Goal: Transaction & Acquisition: Obtain resource

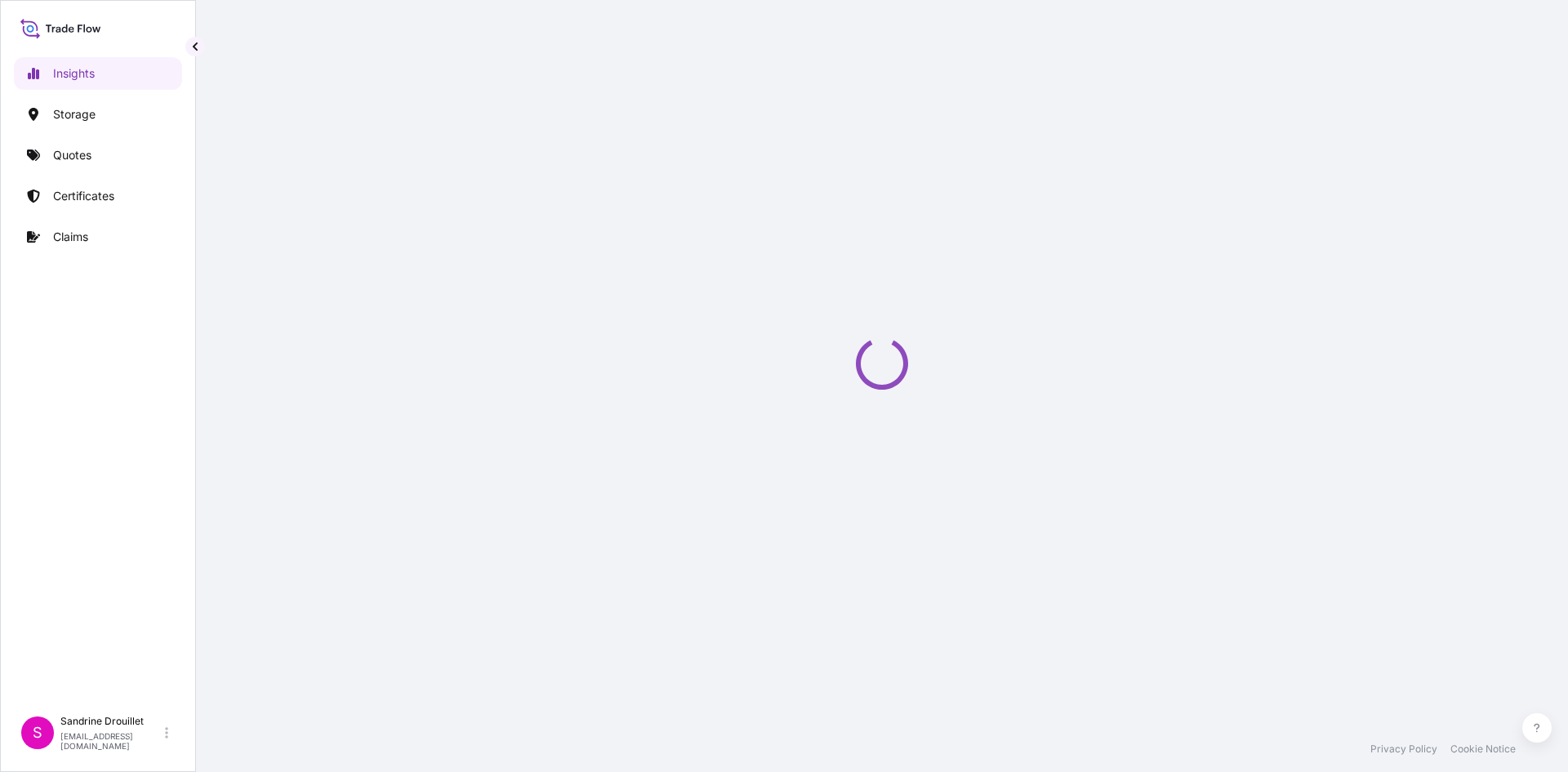
select select "2025"
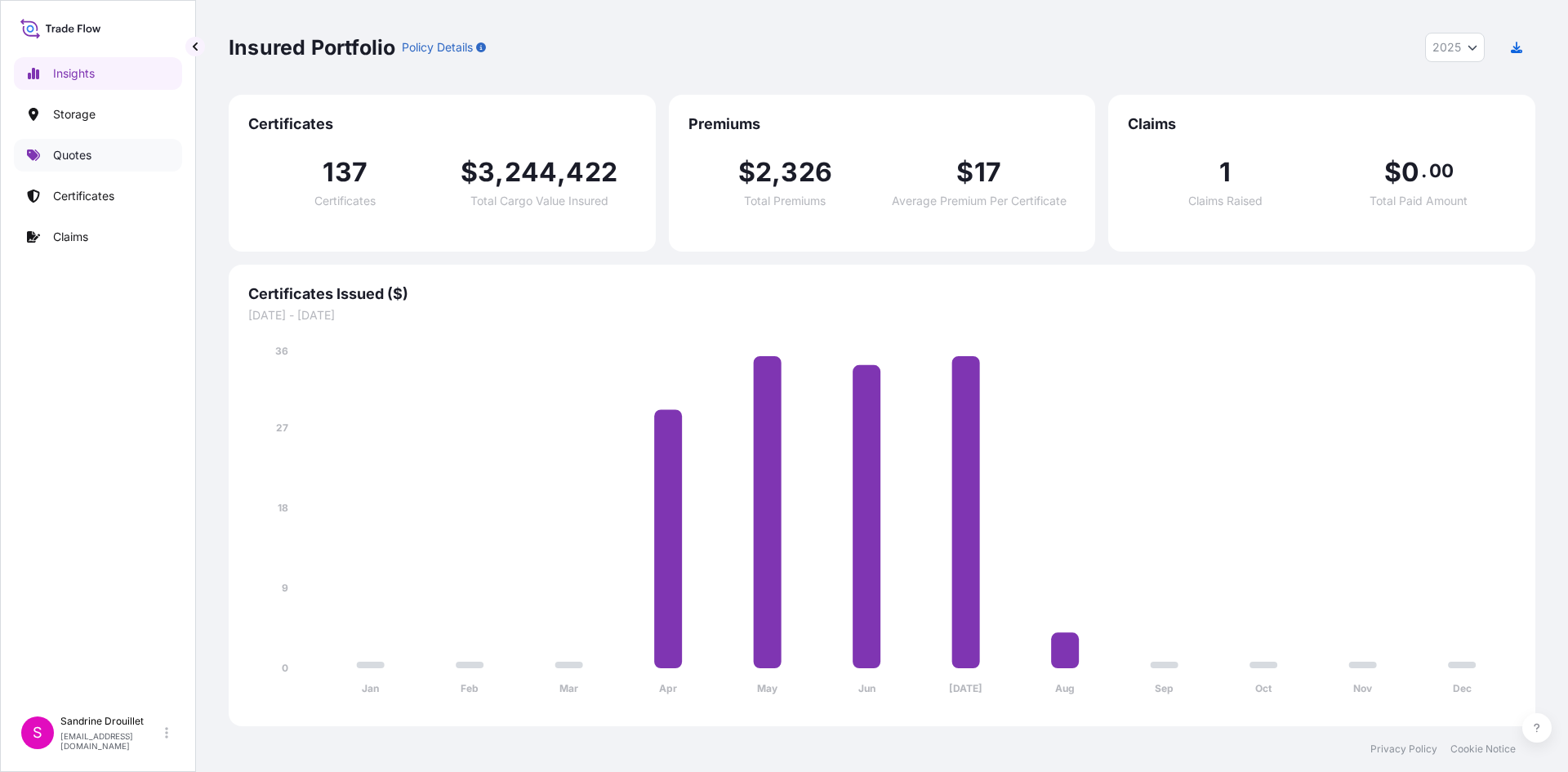
click at [58, 149] on p "Quotes" at bounding box center [72, 155] width 38 height 16
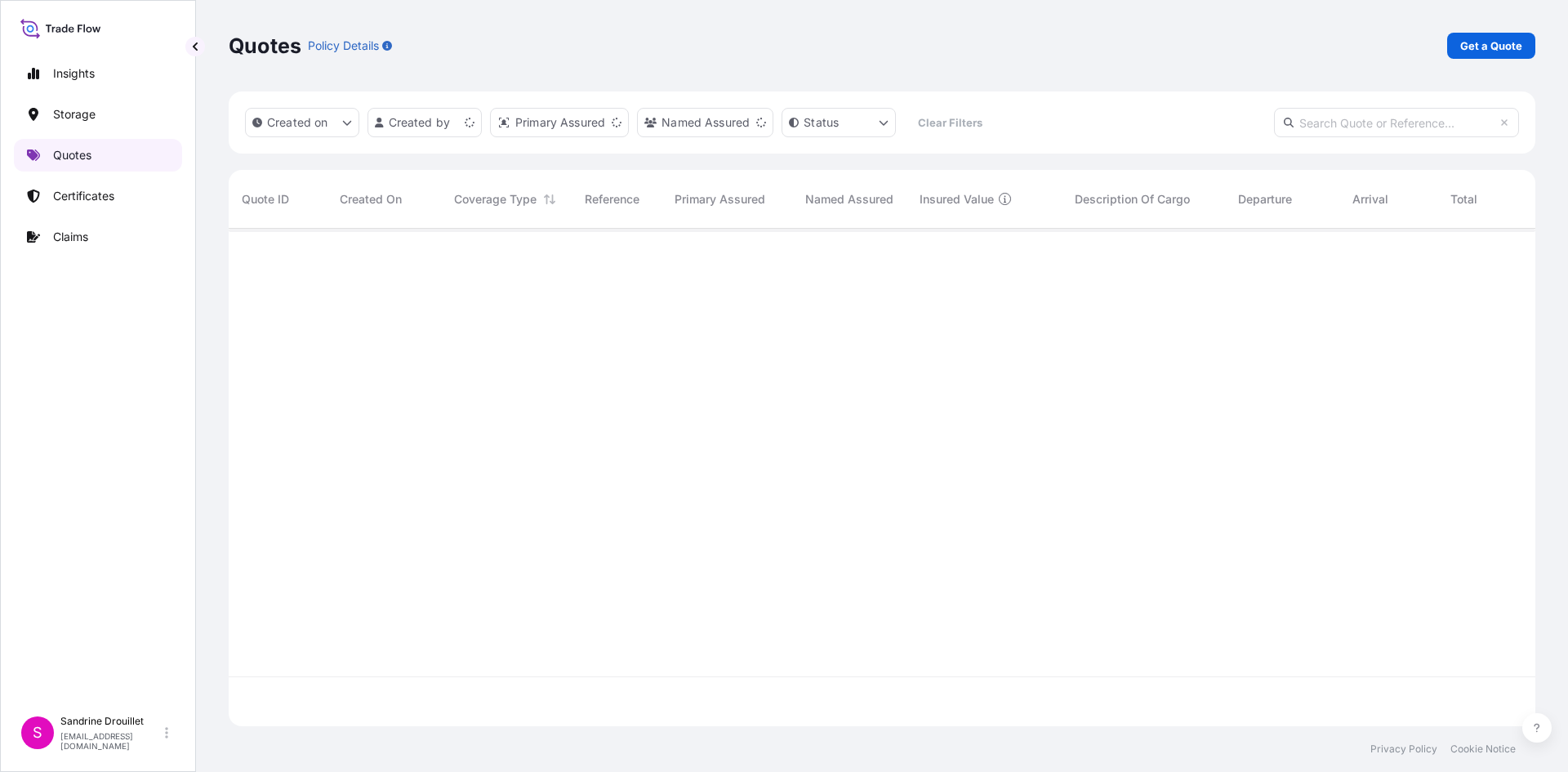
scroll to position [494, 1294]
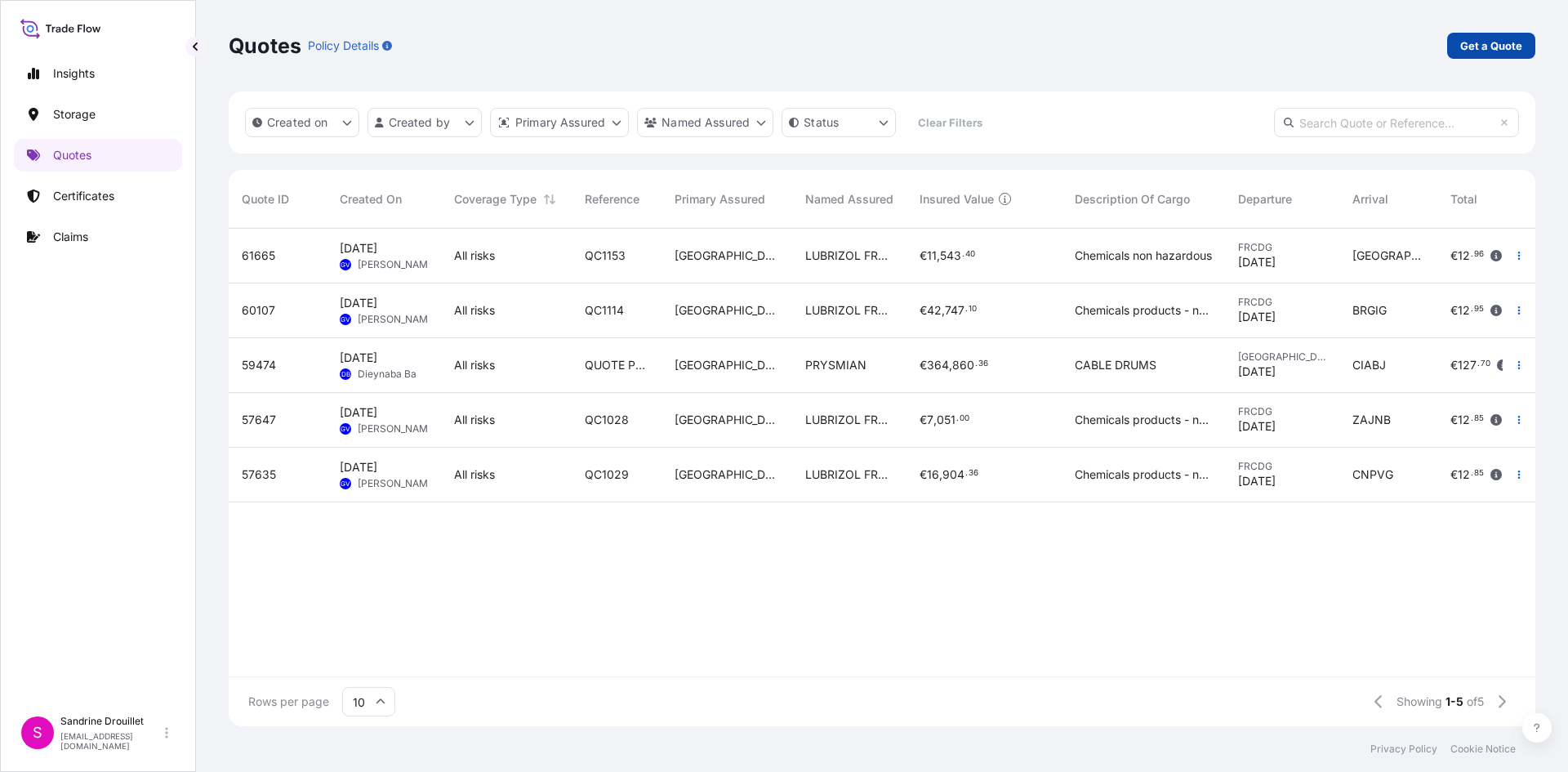
click at [1490, 52] on p "Get a Quote" at bounding box center [1491, 45] width 62 height 16
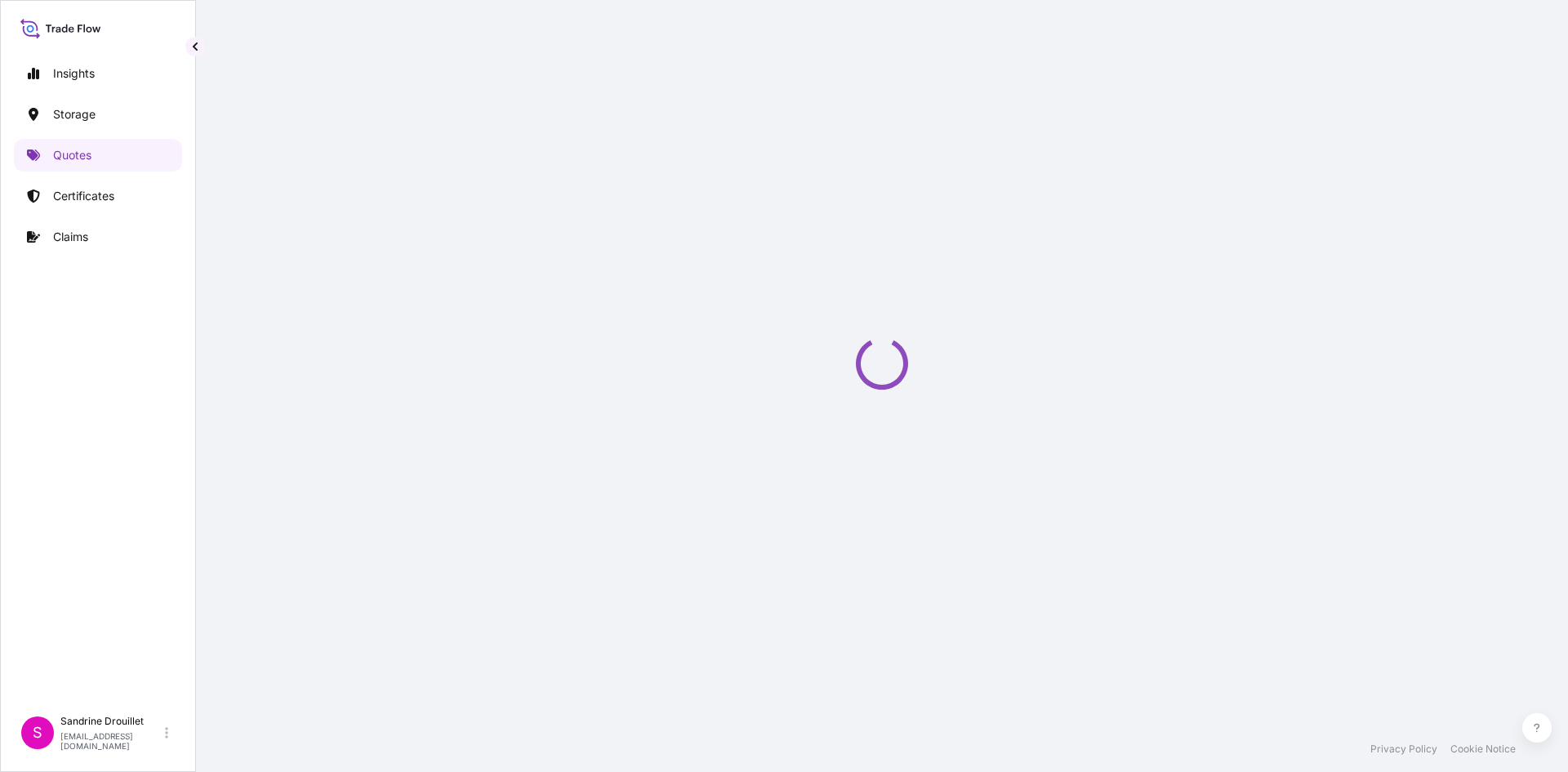
select select "Water"
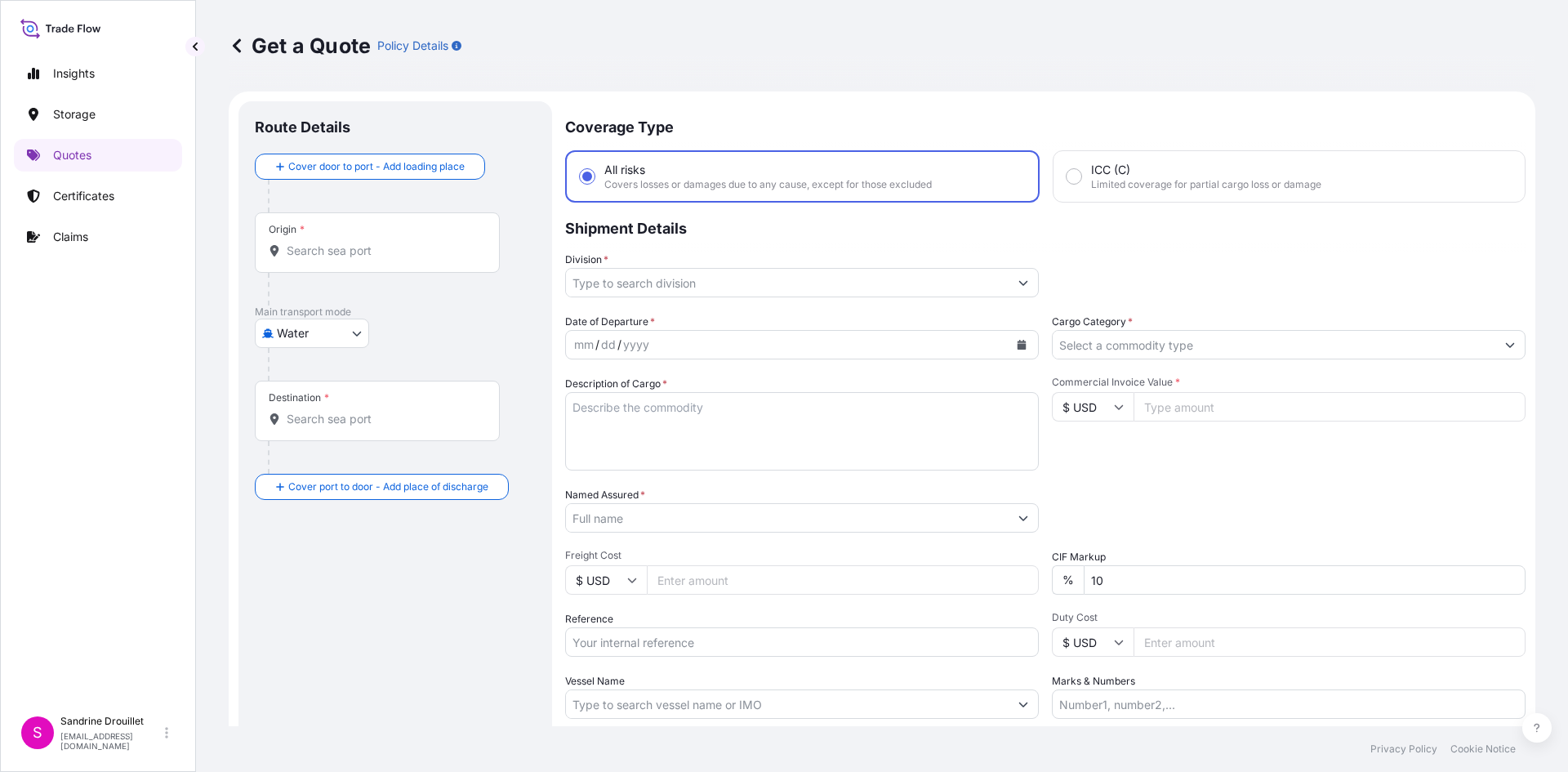
scroll to position [26, 0]
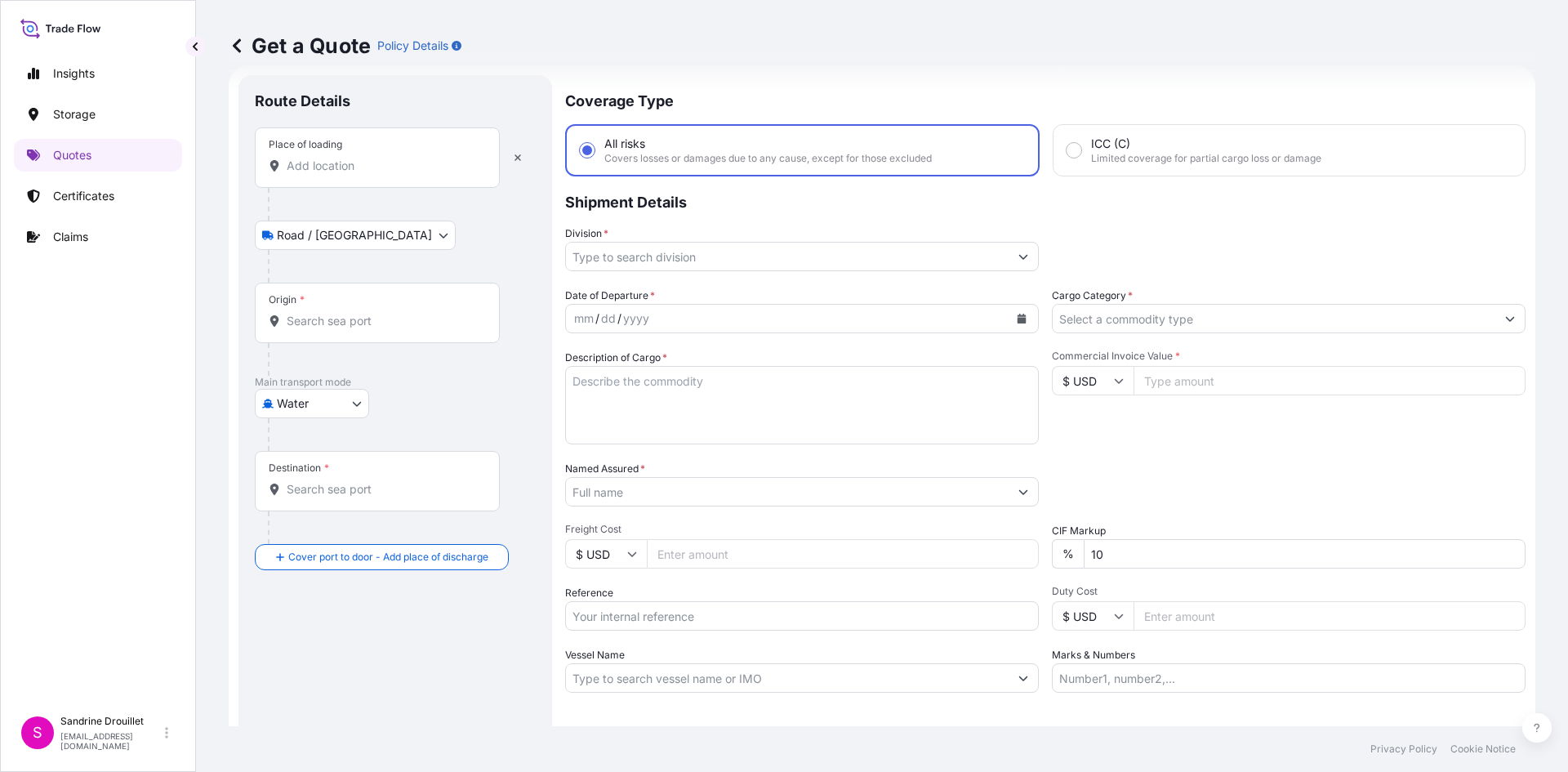
click at [339, 172] on input "Place of loading" at bounding box center [382, 166] width 192 height 16
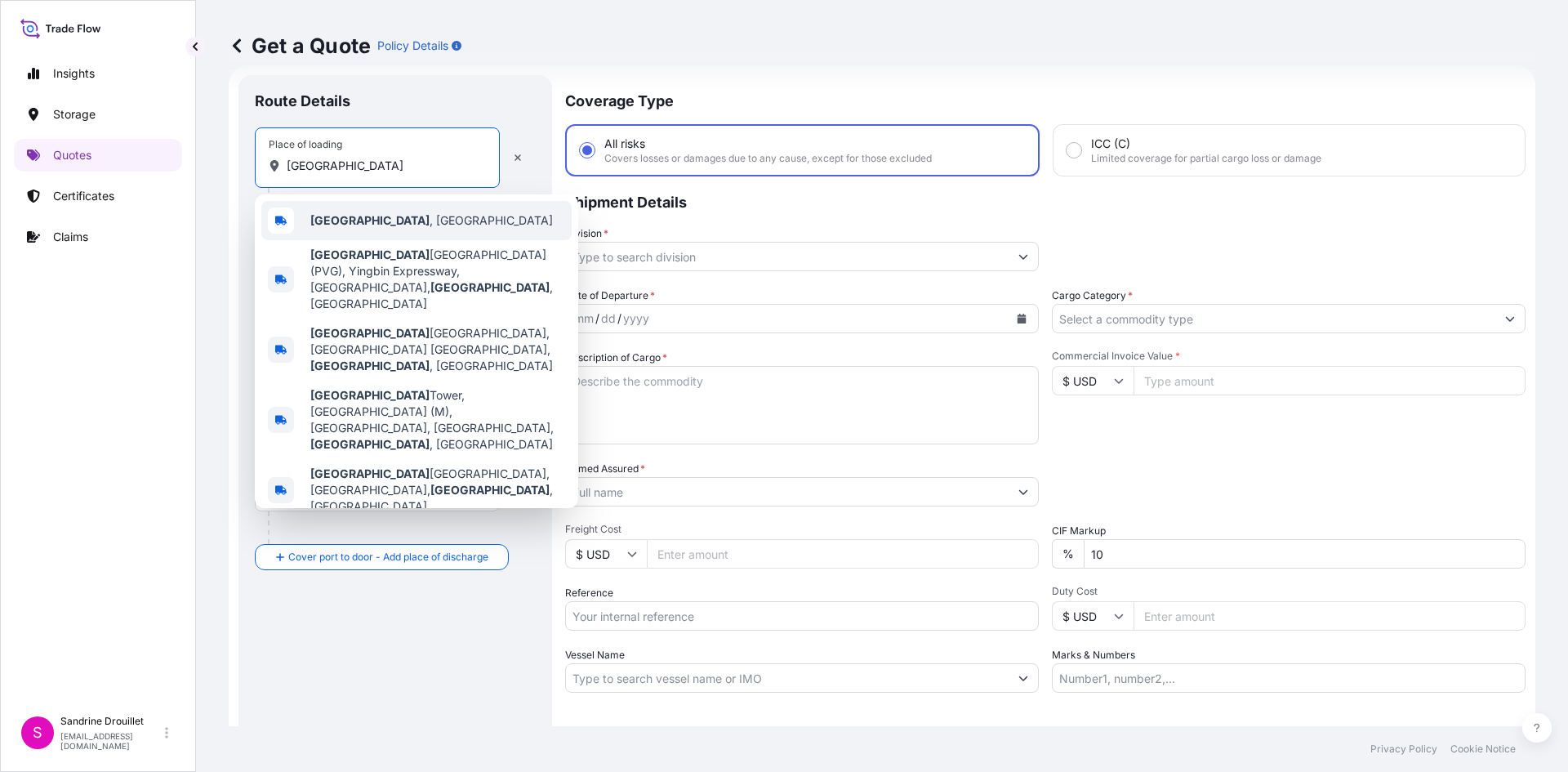
click at [333, 215] on b "Shanghai" at bounding box center [370, 220] width 120 height 14
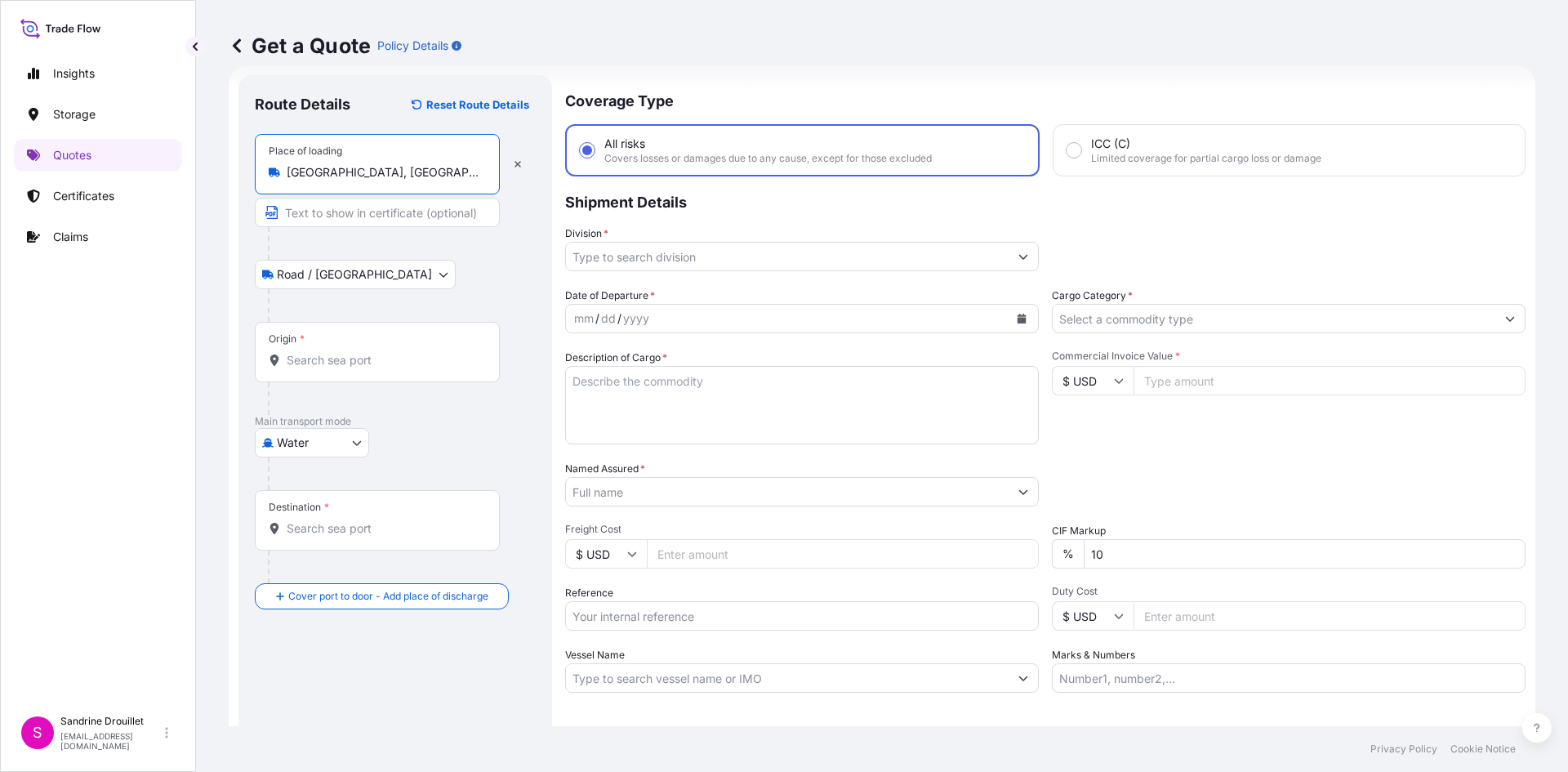
type input "Shanghai, China"
click at [309, 213] on input "Text to appear on certificate" at bounding box center [377, 212] width 245 height 30
click at [277, 277] on body "Insights Storage Quotes Certificates Claims S Sandrine Drouillet sandrine.droui…" at bounding box center [784, 386] width 1568 height 772
click at [339, 362] on input "Origin *" at bounding box center [382, 360] width 192 height 16
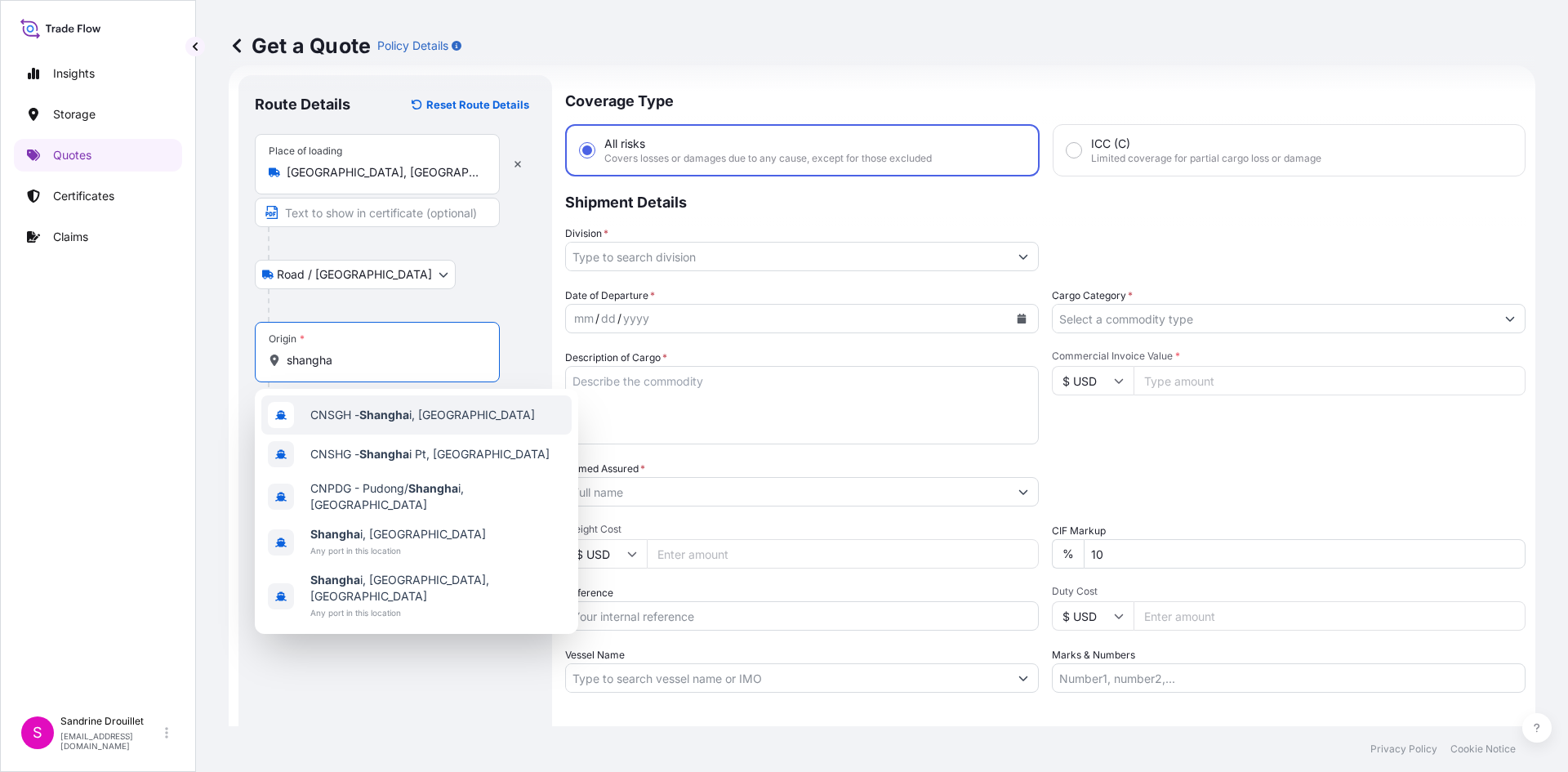
click at [350, 415] on span "CNSGH - Shangha i, China" at bounding box center [422, 415] width 225 height 16
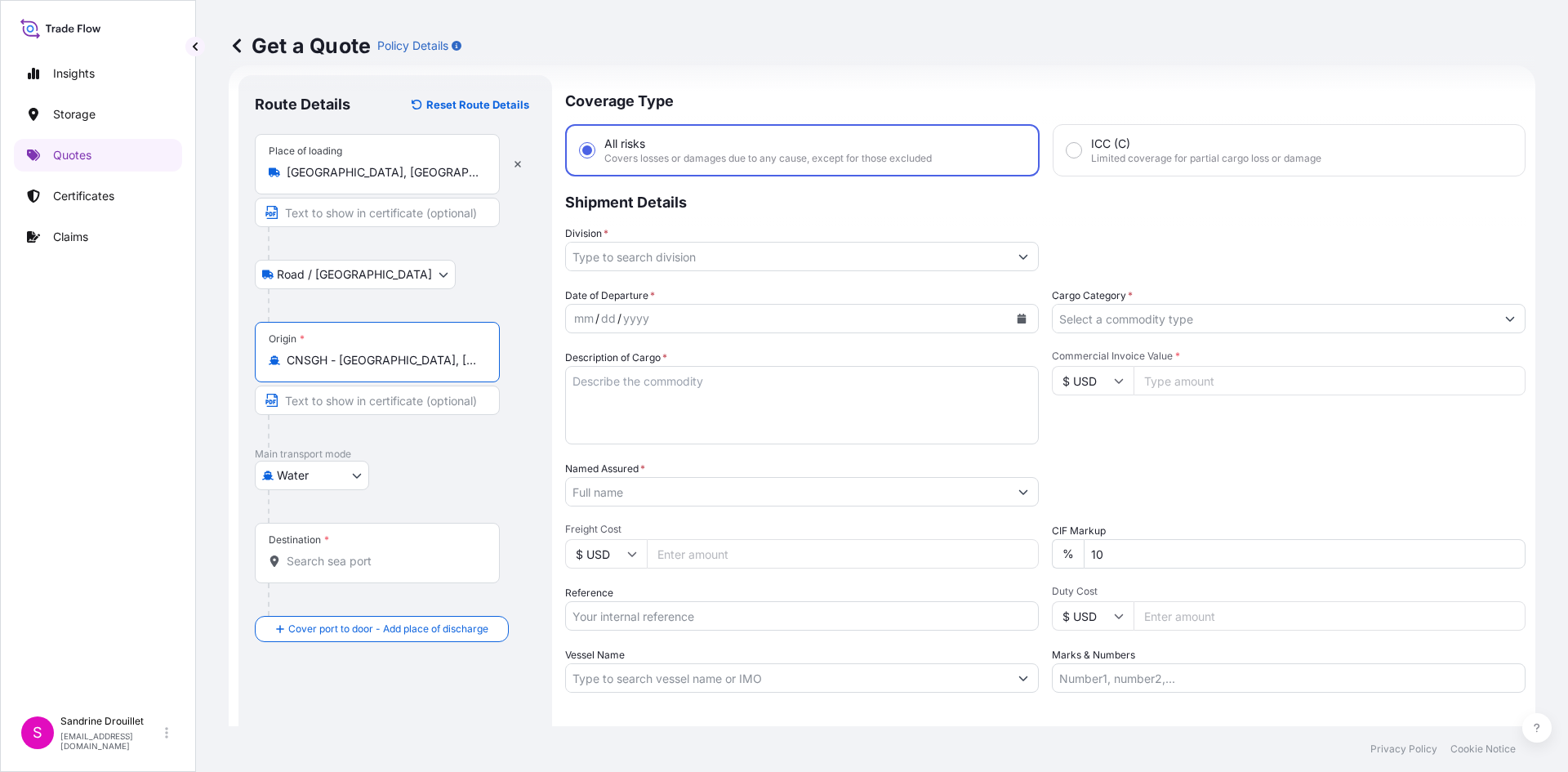
drag, startPoint x: 430, startPoint y: 360, endPoint x: 279, endPoint y: 351, distance: 151.3
click at [279, 351] on div "Origin * CNSGH - Shanghai, China" at bounding box center [377, 352] width 245 height 60
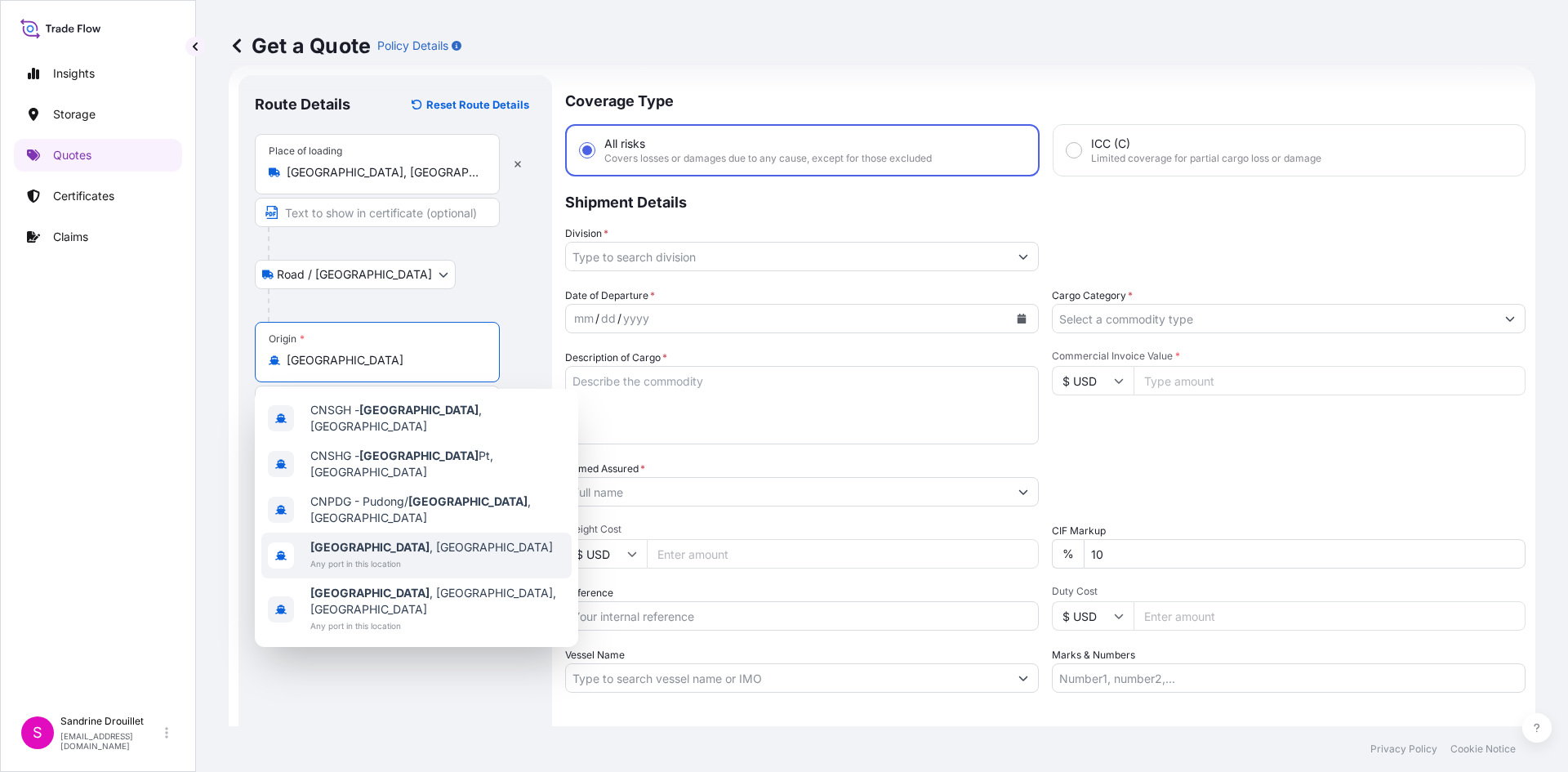
click at [342, 540] on b "Shanghai" at bounding box center [370, 547] width 120 height 14
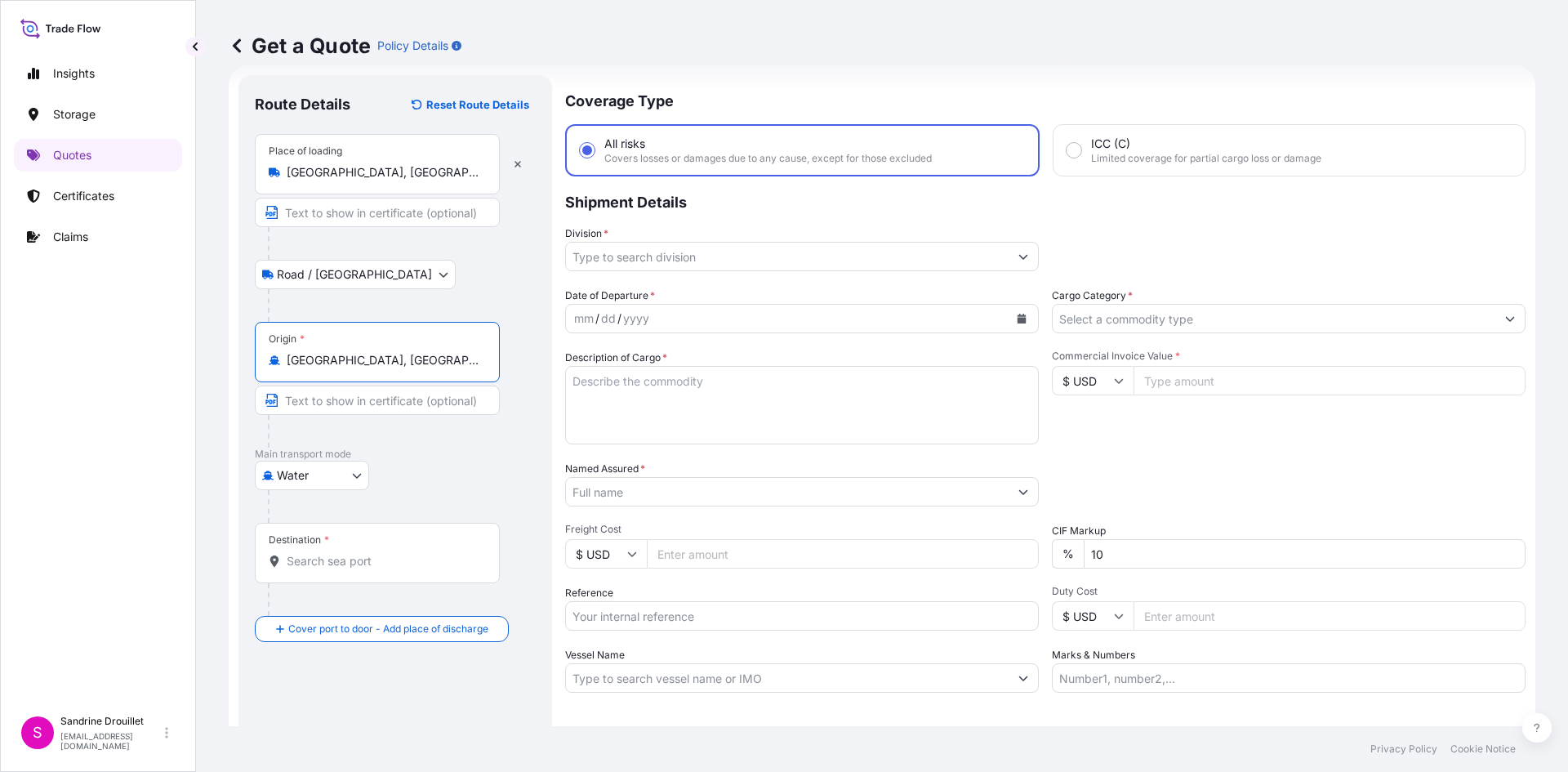
type input "Shanghai, China"
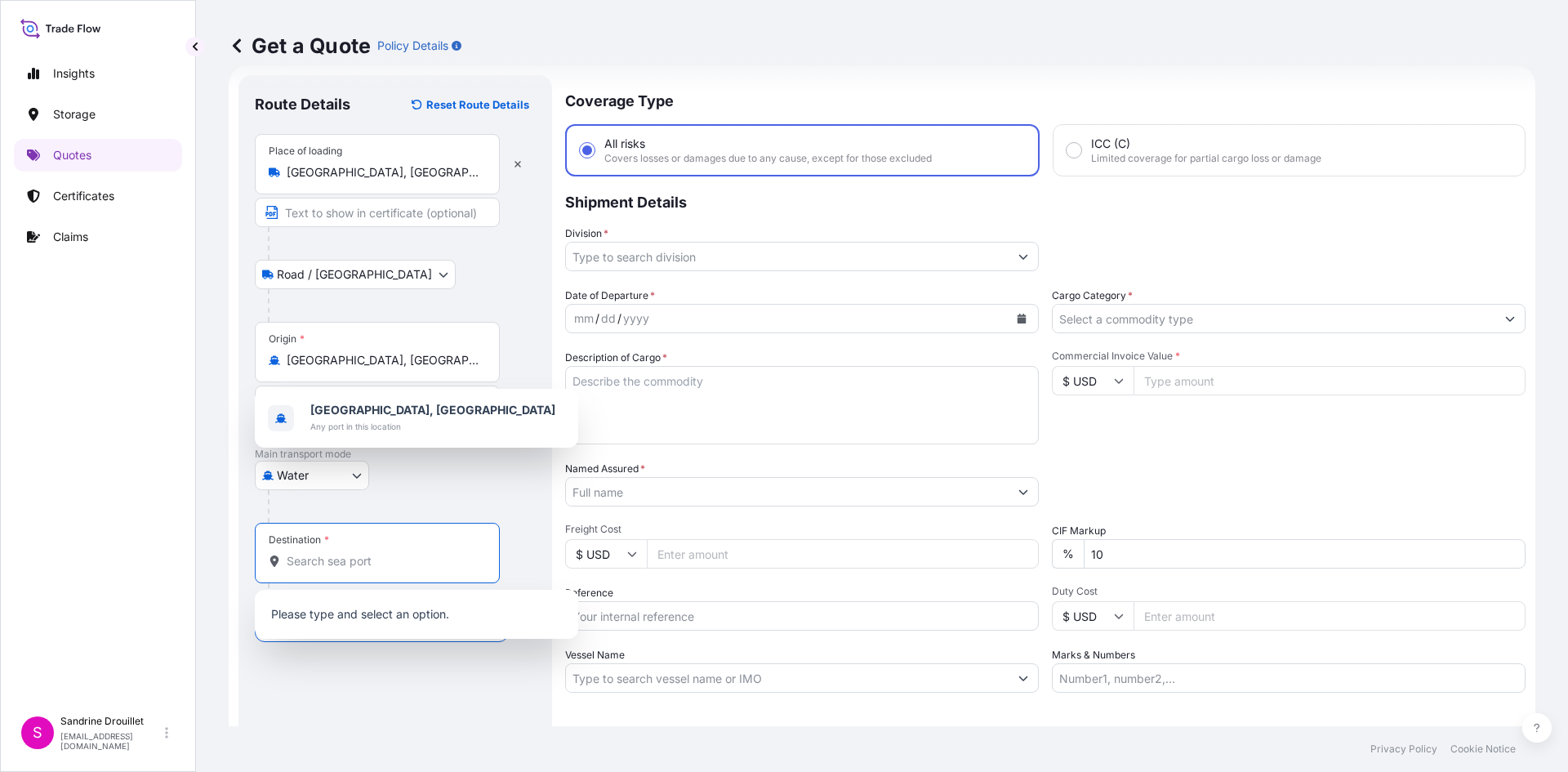
click at [351, 556] on input "Destination *" at bounding box center [382, 561] width 192 height 16
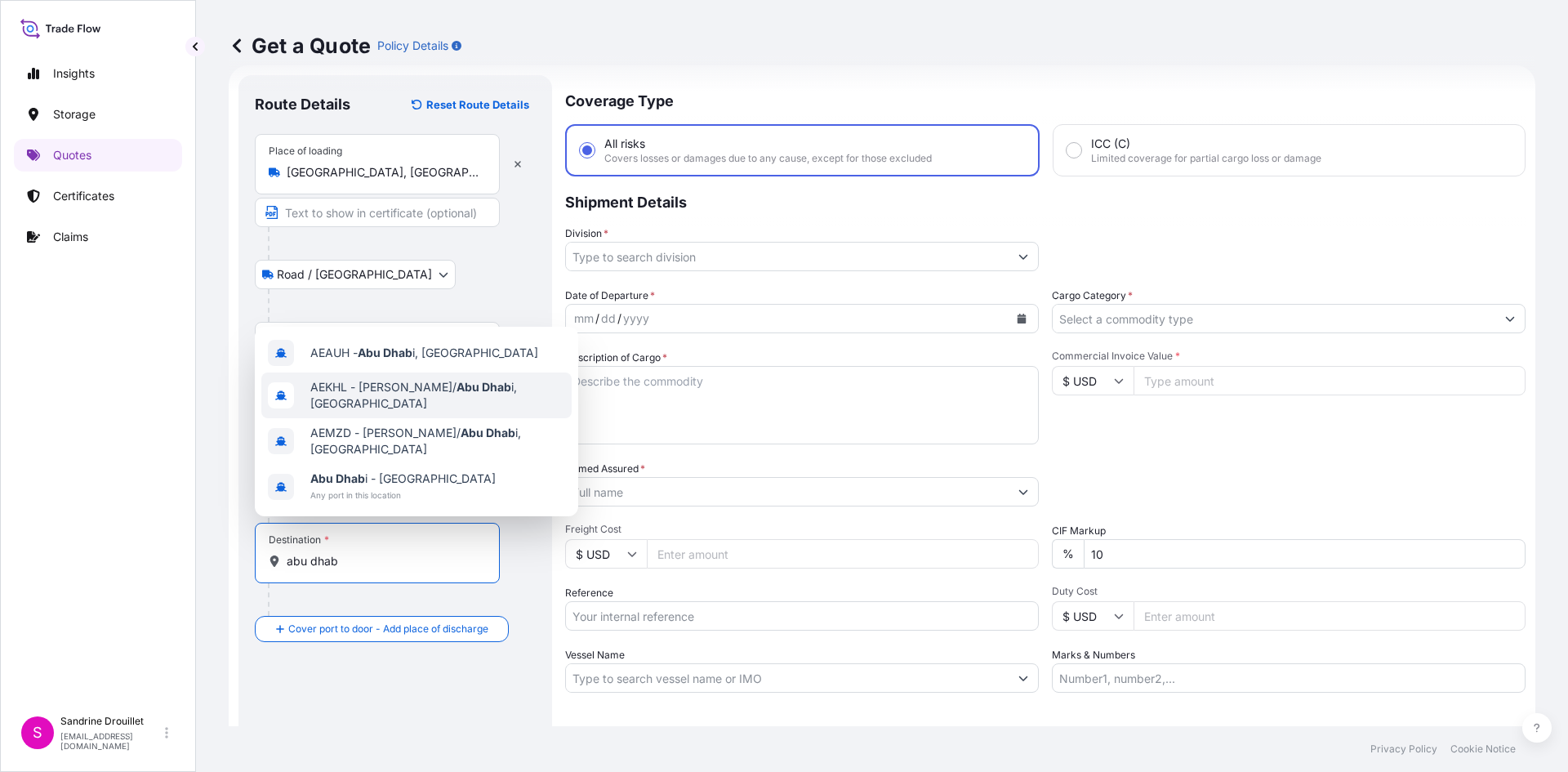
click at [370, 399] on span "AEKHL - Mina Khalifa/ Abu Dhab i, United Arab Emirates" at bounding box center [437, 396] width 255 height 33
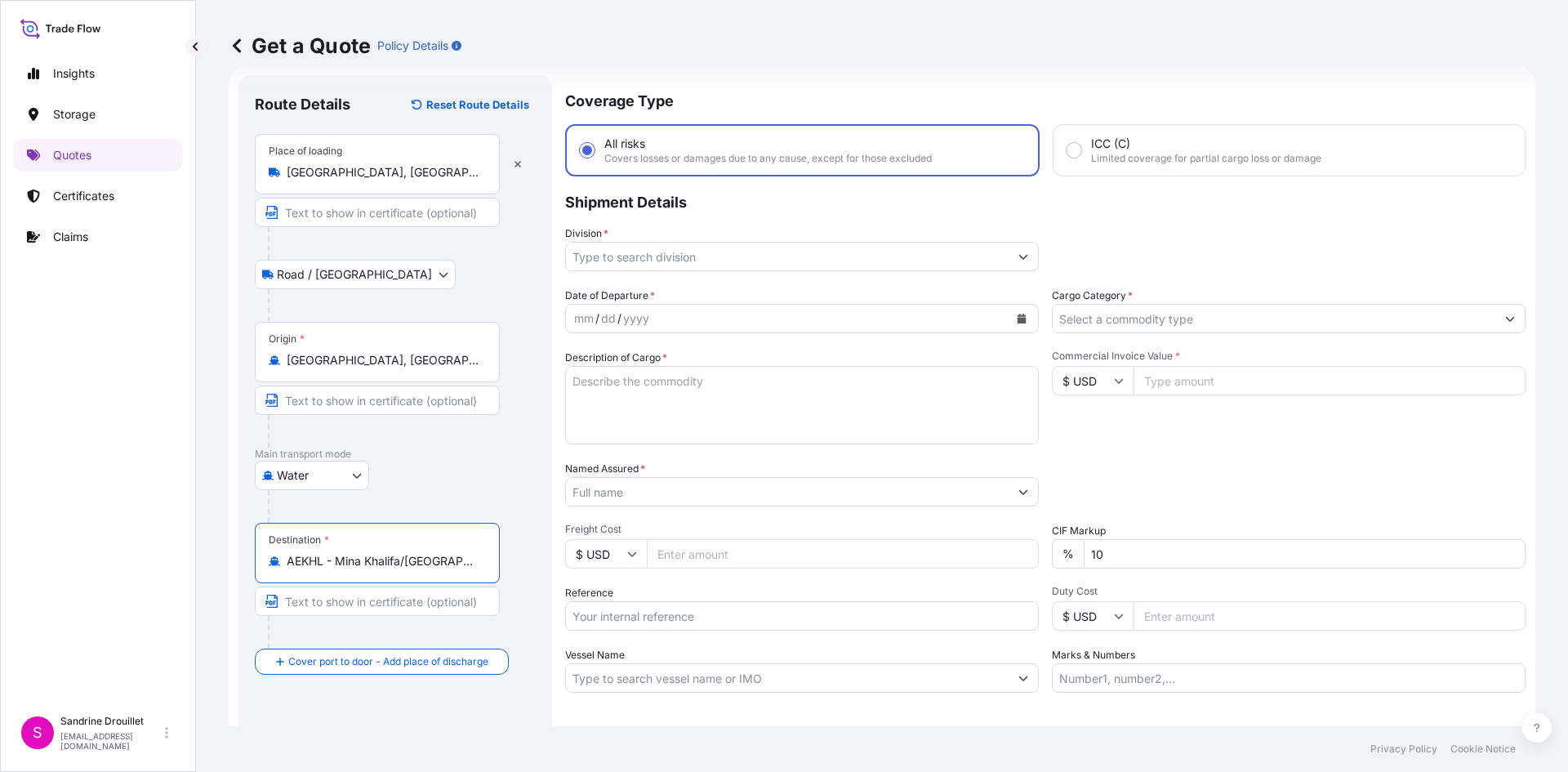
type input "AEKHL - Mina Khalifa/Abu Dhabi, United Arab Emirates"
click at [286, 211] on input "Text to appear on certificate" at bounding box center [377, 212] width 245 height 30
drag, startPoint x: 470, startPoint y: 224, endPoint x: 278, endPoint y: 220, distance: 192.0
click at [278, 220] on input "SHANGHAI HARBOR CHINA" at bounding box center [377, 212] width 245 height 30
type input "SHANGHAI HARBOR CHINA"
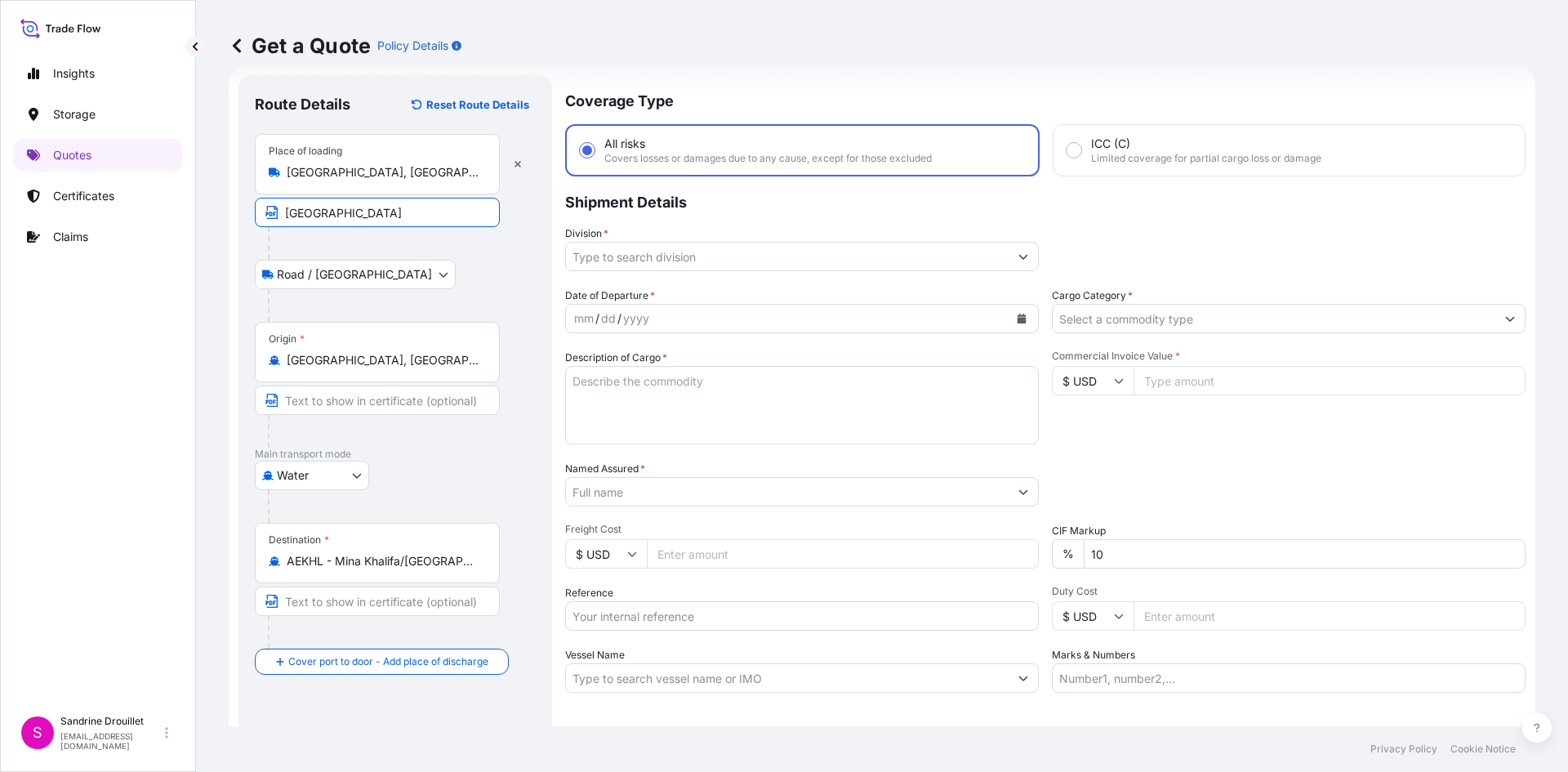
click at [324, 397] on input "Text to appear on certificate" at bounding box center [377, 400] width 245 height 30
paste input "SHANGHAI HARBOR CHINA"
type input "SHANGHAI HARBOR CHINA"
drag, startPoint x: 439, startPoint y: 209, endPoint x: 258, endPoint y: 209, distance: 181.0
click at [258, 209] on input "SHANGHAI HARBOR CHINA" at bounding box center [377, 212] width 245 height 30
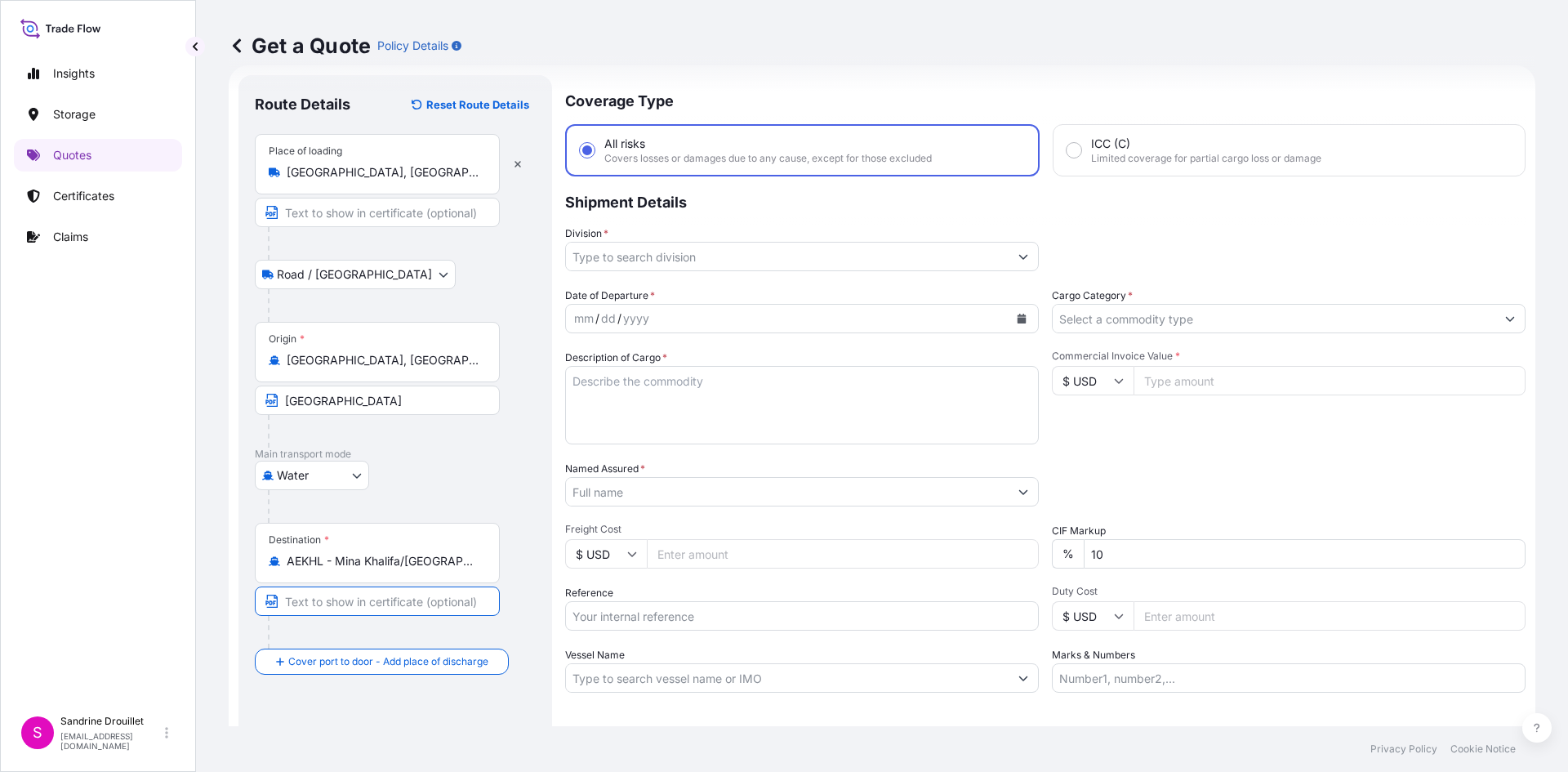
click at [357, 602] on input "Text to appear on certificate" at bounding box center [377, 602] width 245 height 30
paste input "ABU DHABI UNITED ARAB EMIRATES"
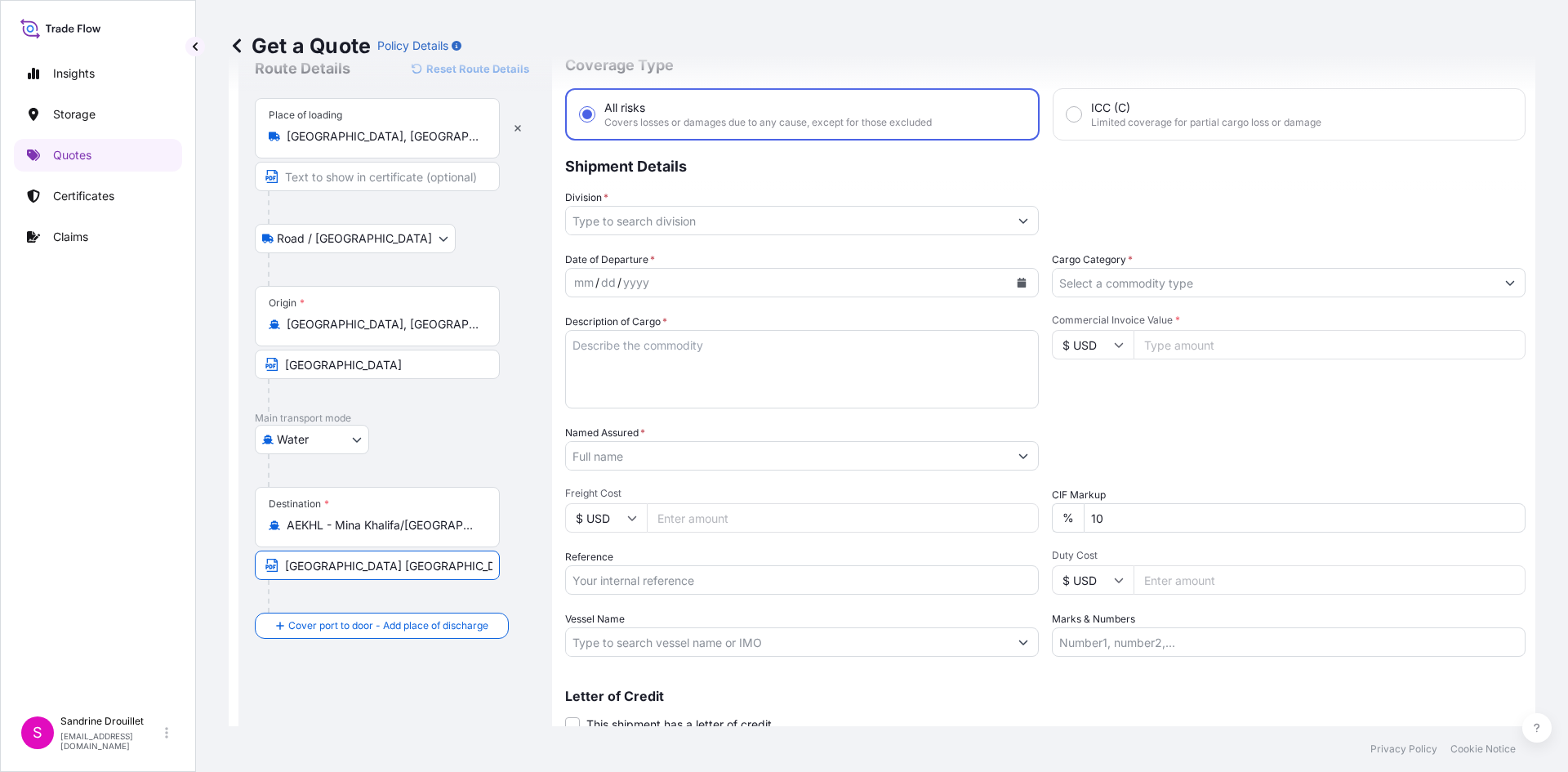
scroll to position [0, 0]
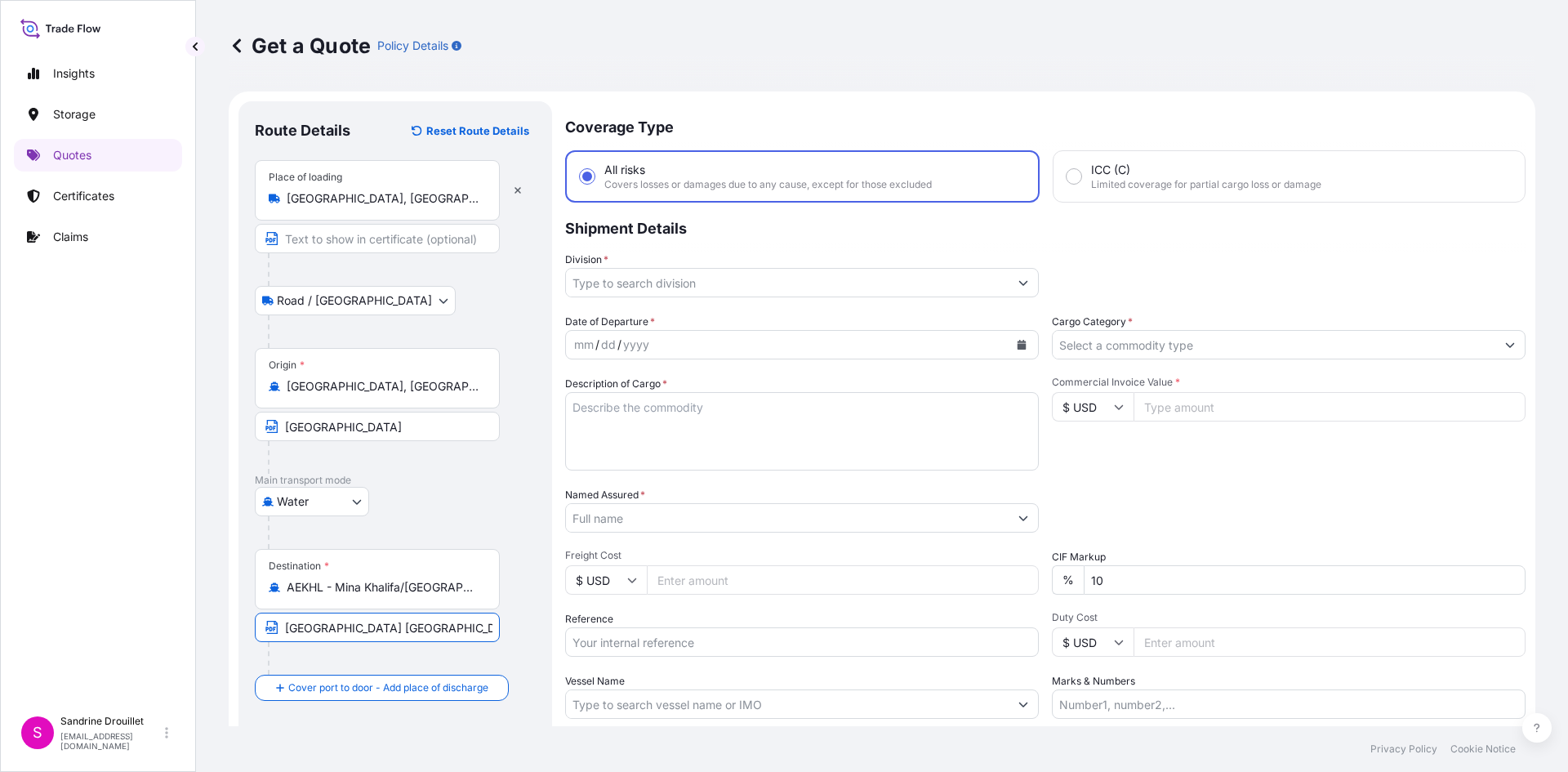
type input "ABU DHABI UNITED ARAB EMIRATES"
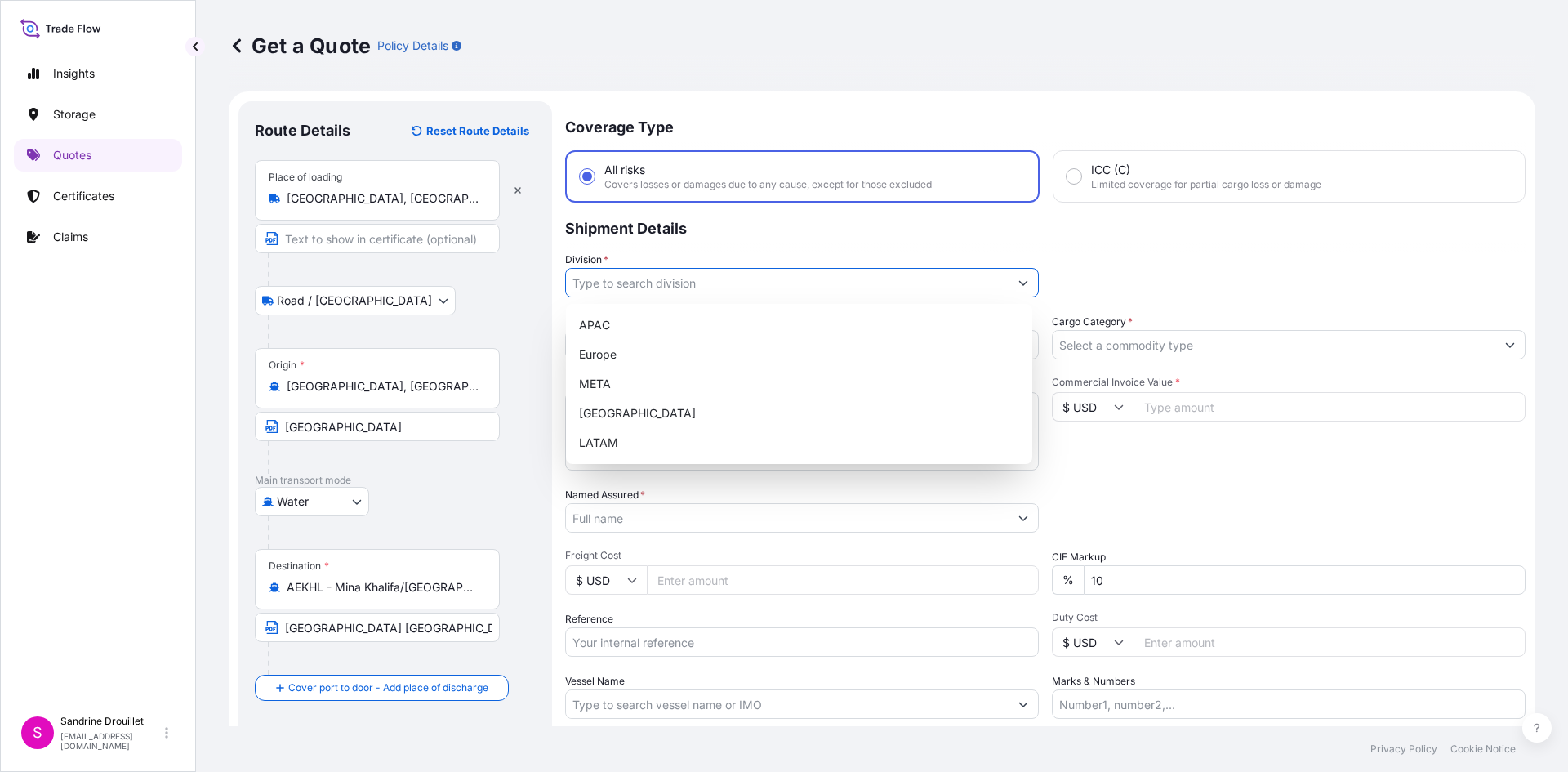
click at [644, 275] on input "Division *" at bounding box center [787, 283] width 442 height 30
click at [633, 352] on div "Europe" at bounding box center [799, 354] width 454 height 30
type input "Europe"
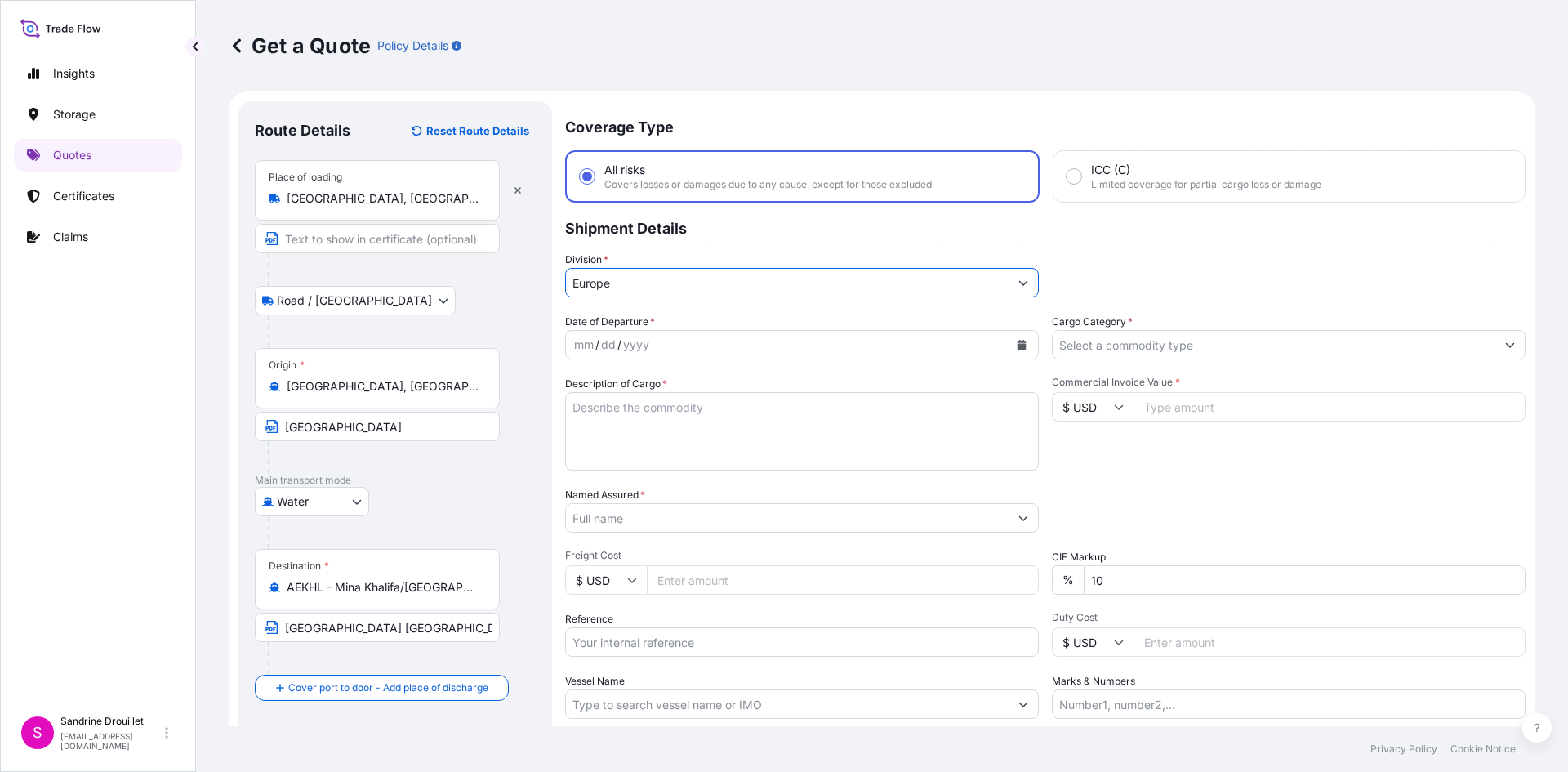
click at [584, 342] on div "mm" at bounding box center [584, 345] width 23 height 19
click at [574, 348] on div "mm" at bounding box center [584, 345] width 23 height 19
click at [1014, 337] on button "Calendar" at bounding box center [1021, 344] width 26 height 26
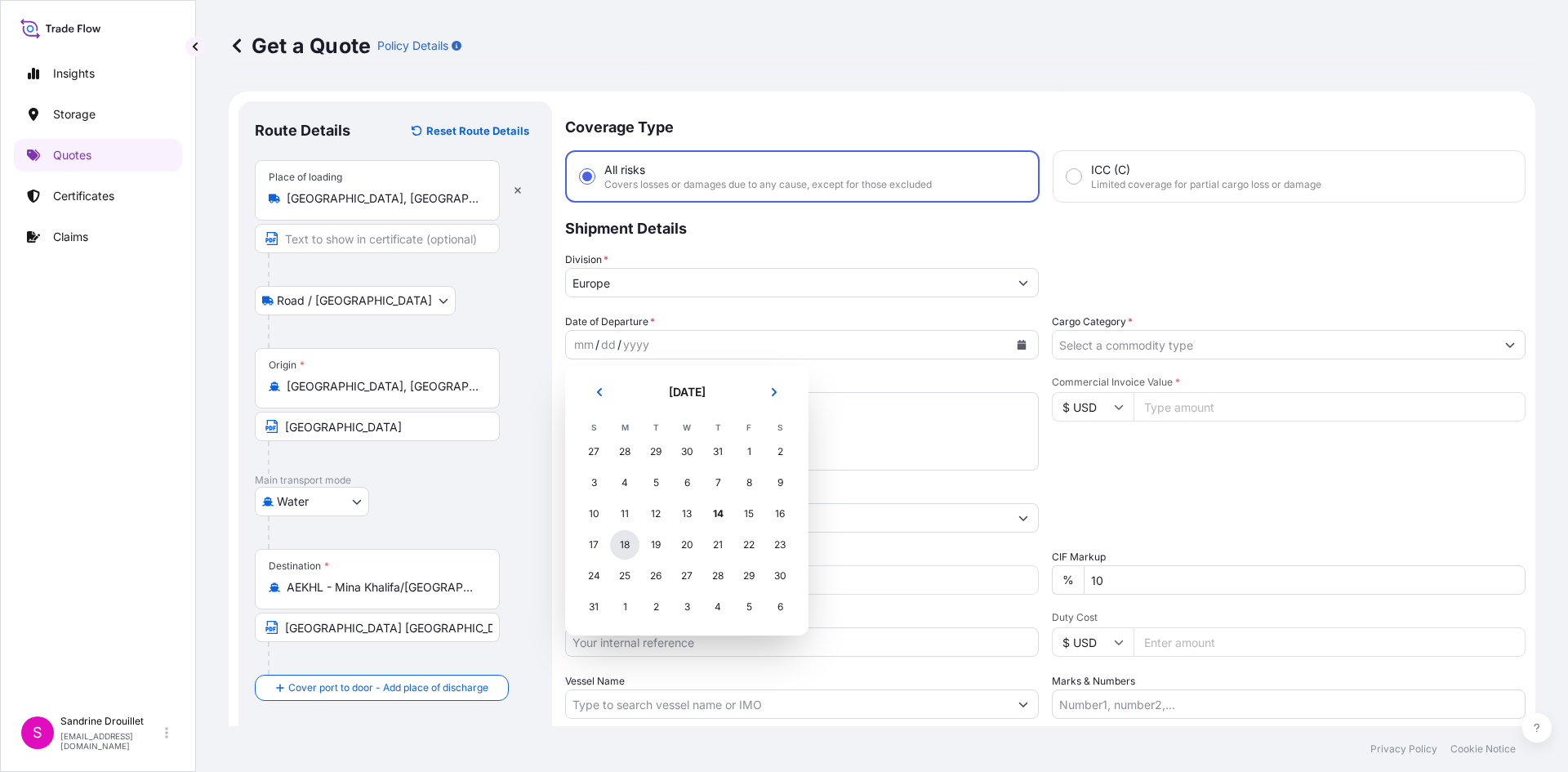
click at [626, 542] on div "18" at bounding box center [624, 545] width 30 height 30
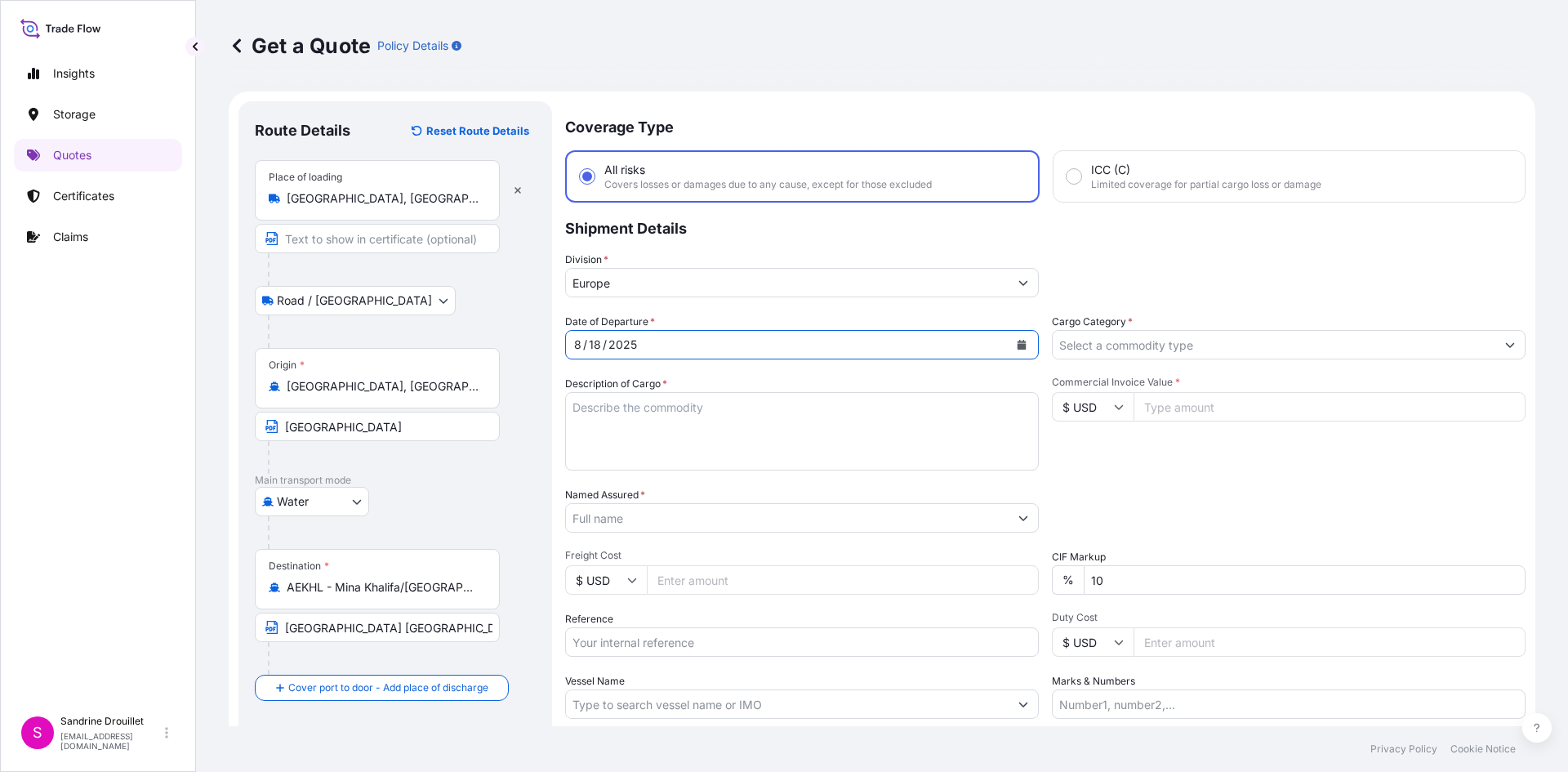
click at [1095, 344] on input "Cargo Category *" at bounding box center [1274, 345] width 442 height 30
click at [780, 424] on textarea "Description of Cargo *" at bounding box center [801, 432] width 474 height 79
paste textarea "BOLTING ACCESSORIES AND RANDOM PACKING FOR PO NUMBER 39256"
click at [590, 433] on textarea "BOLTING ACCESSORIES AND RANDOM PACKING FOR PO NUMBER 39256" at bounding box center [801, 432] width 474 height 79
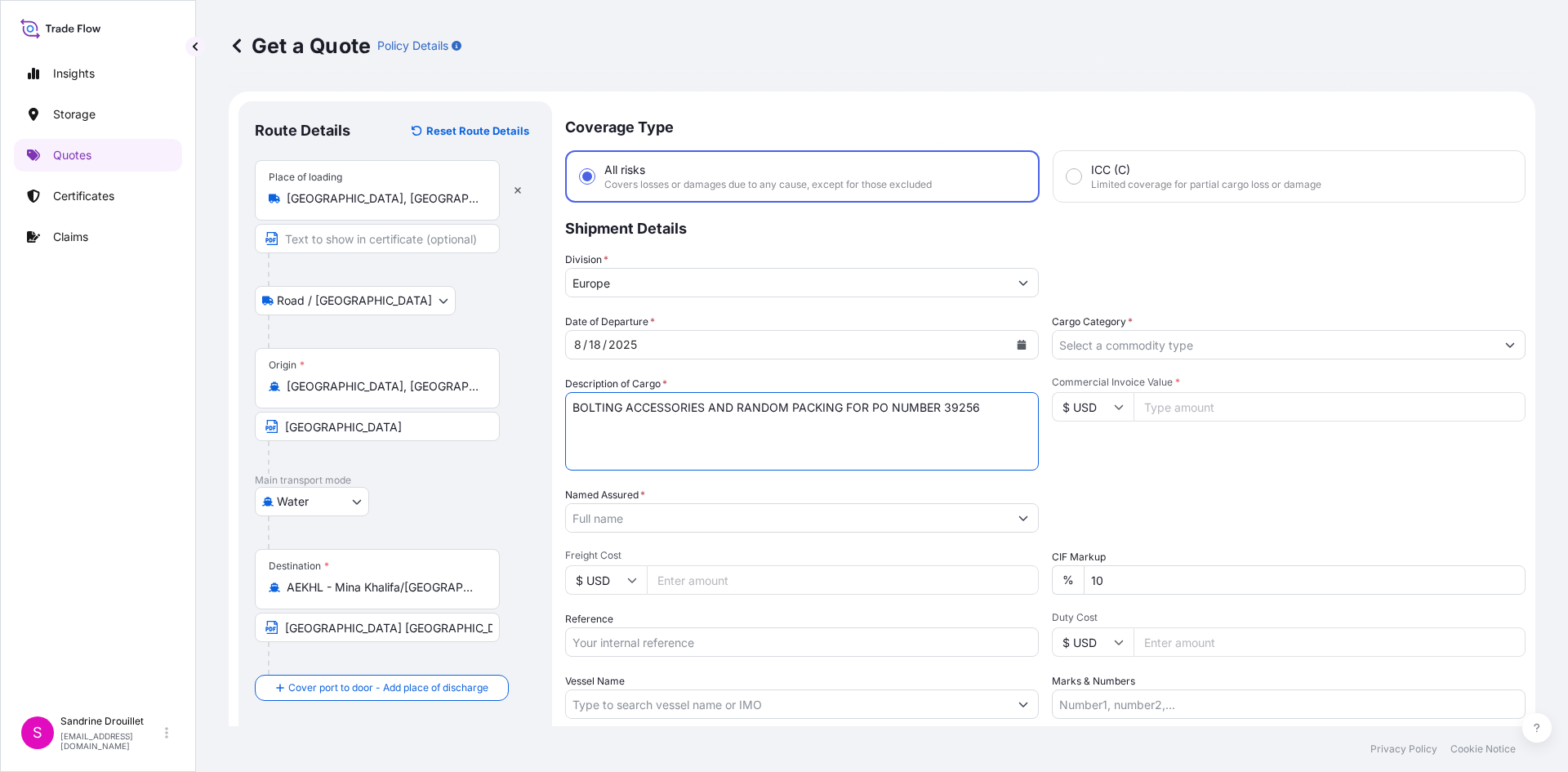
paste textarea "CIF ABU DHABI, UAE"
type textarea "BOLTING ACCESSORIES AND RANDOM PACKING FOR PO NUMBER 39256 CIF ABU DHABI, UAE"
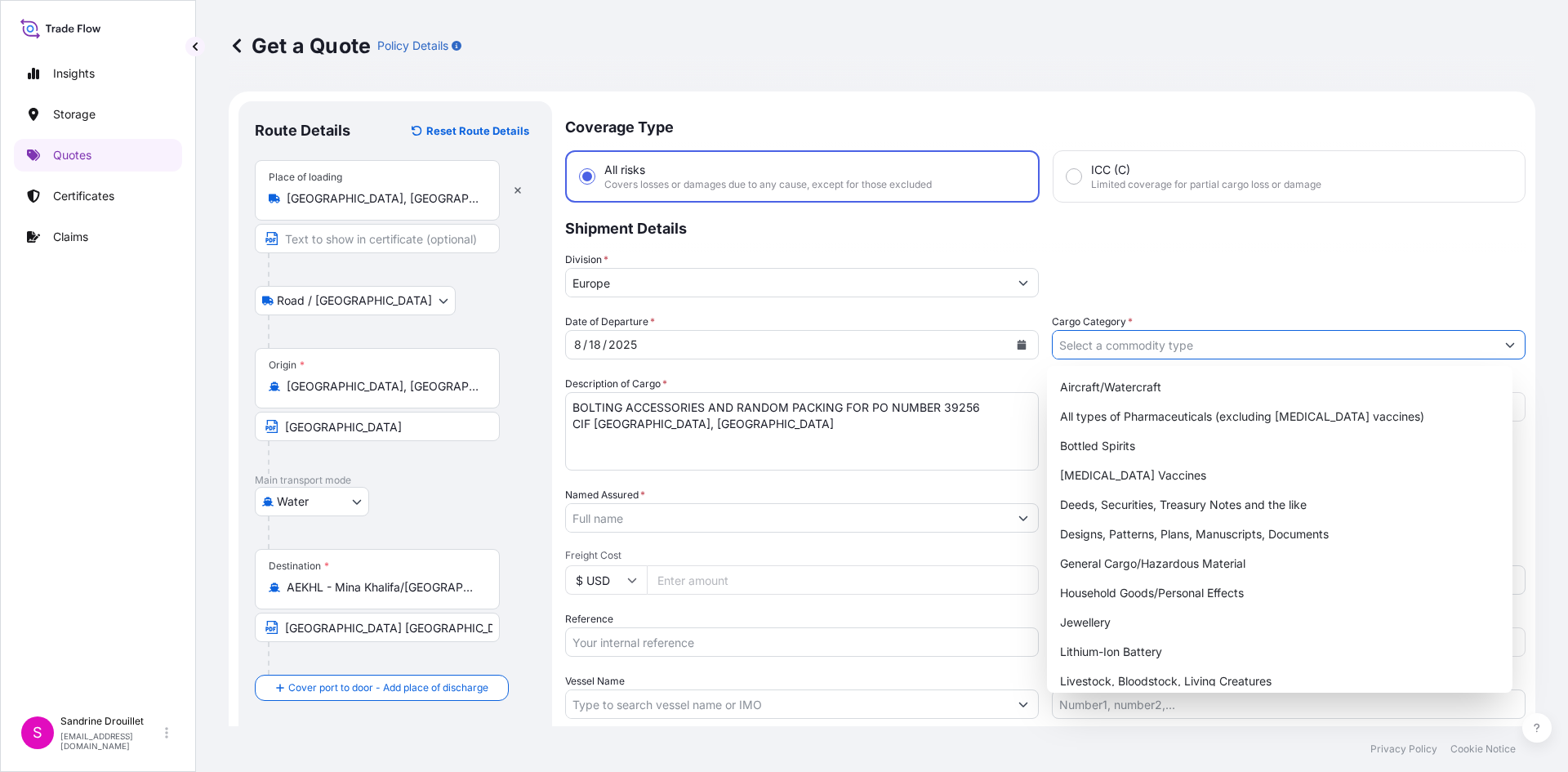
click at [1232, 351] on input "Cargo Category *" at bounding box center [1274, 345] width 442 height 30
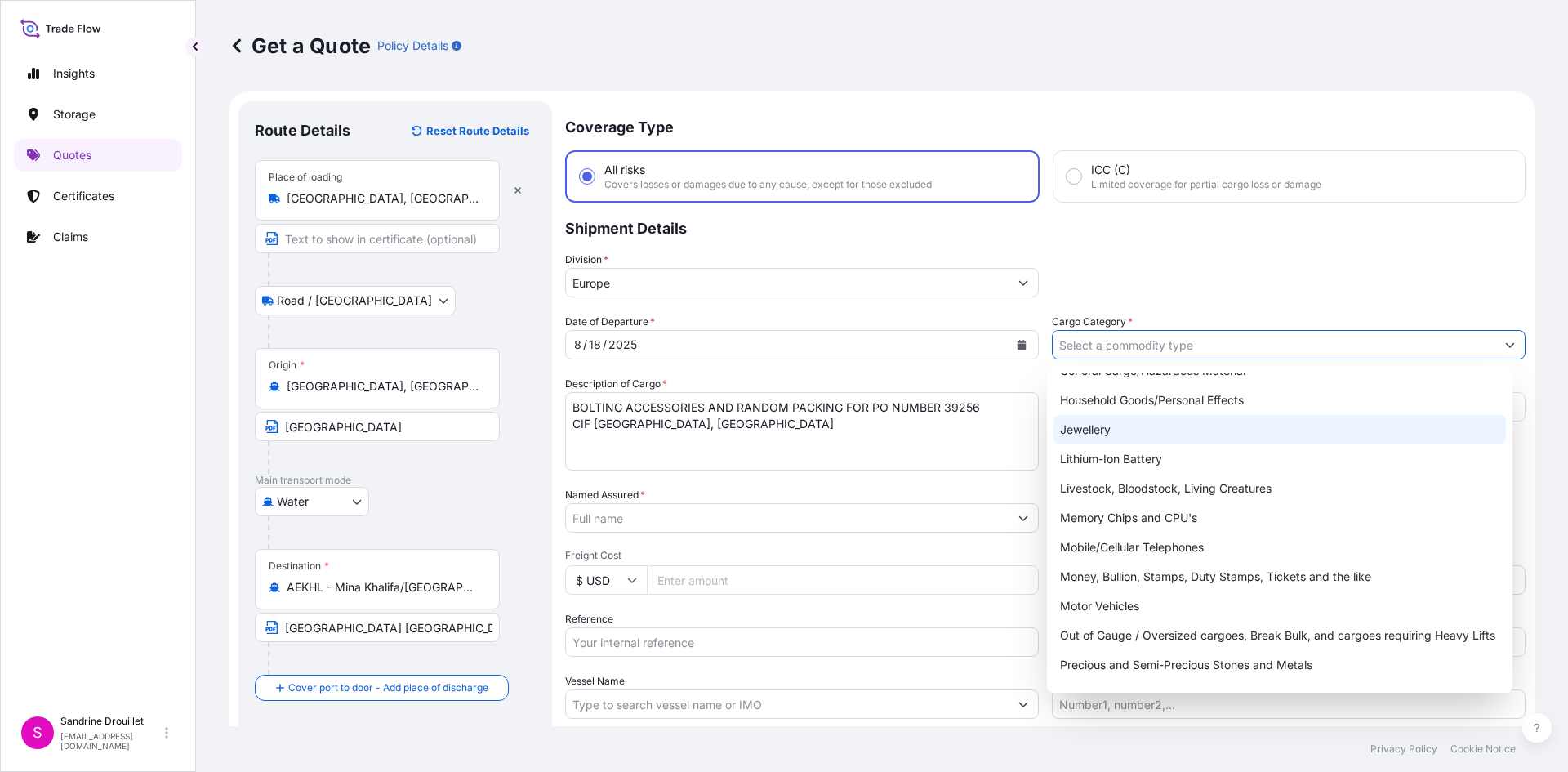
scroll to position [30, 0]
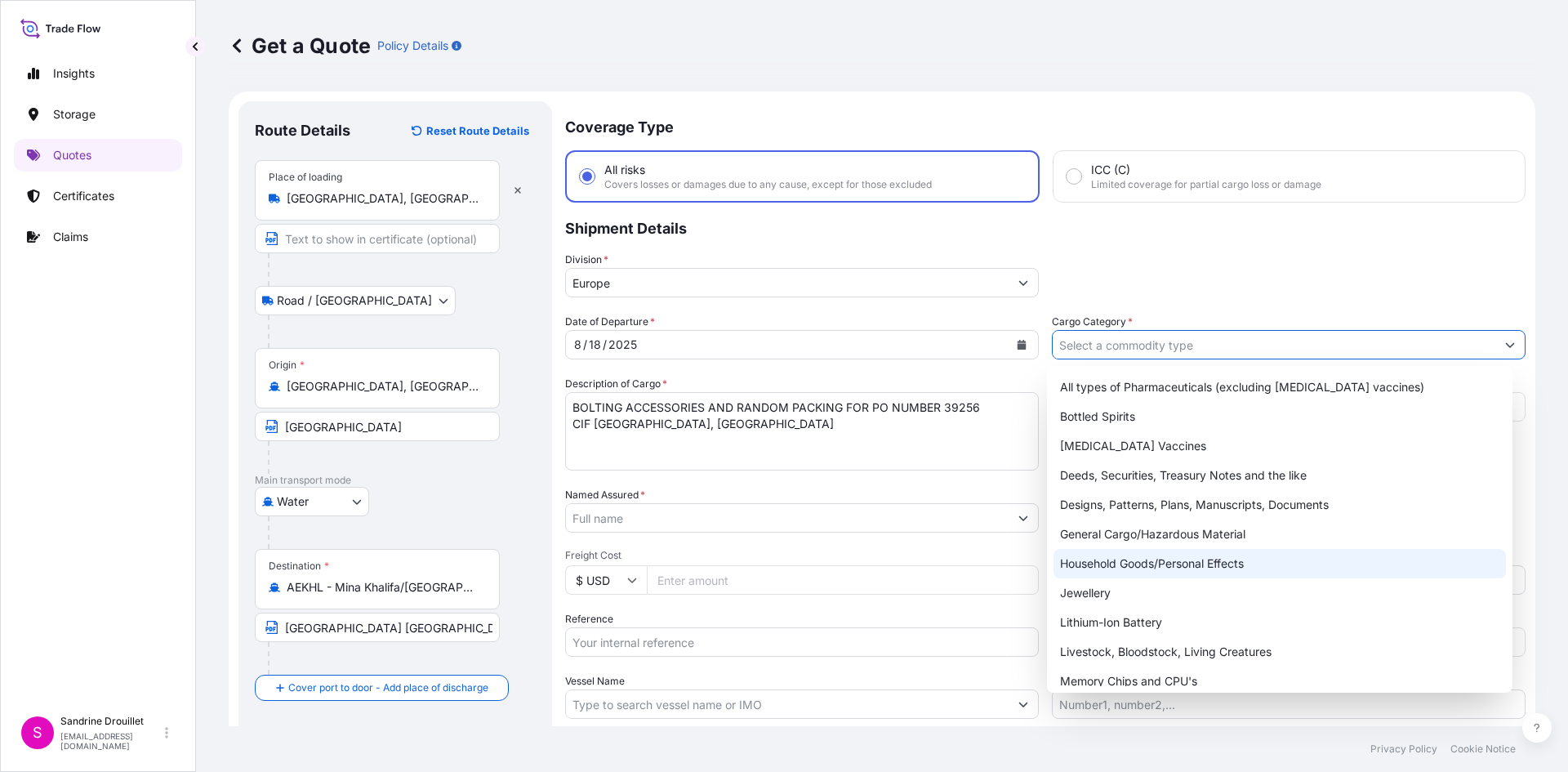
click at [1199, 557] on div "Household Goods/Personal Effects" at bounding box center [1281, 563] width 454 height 30
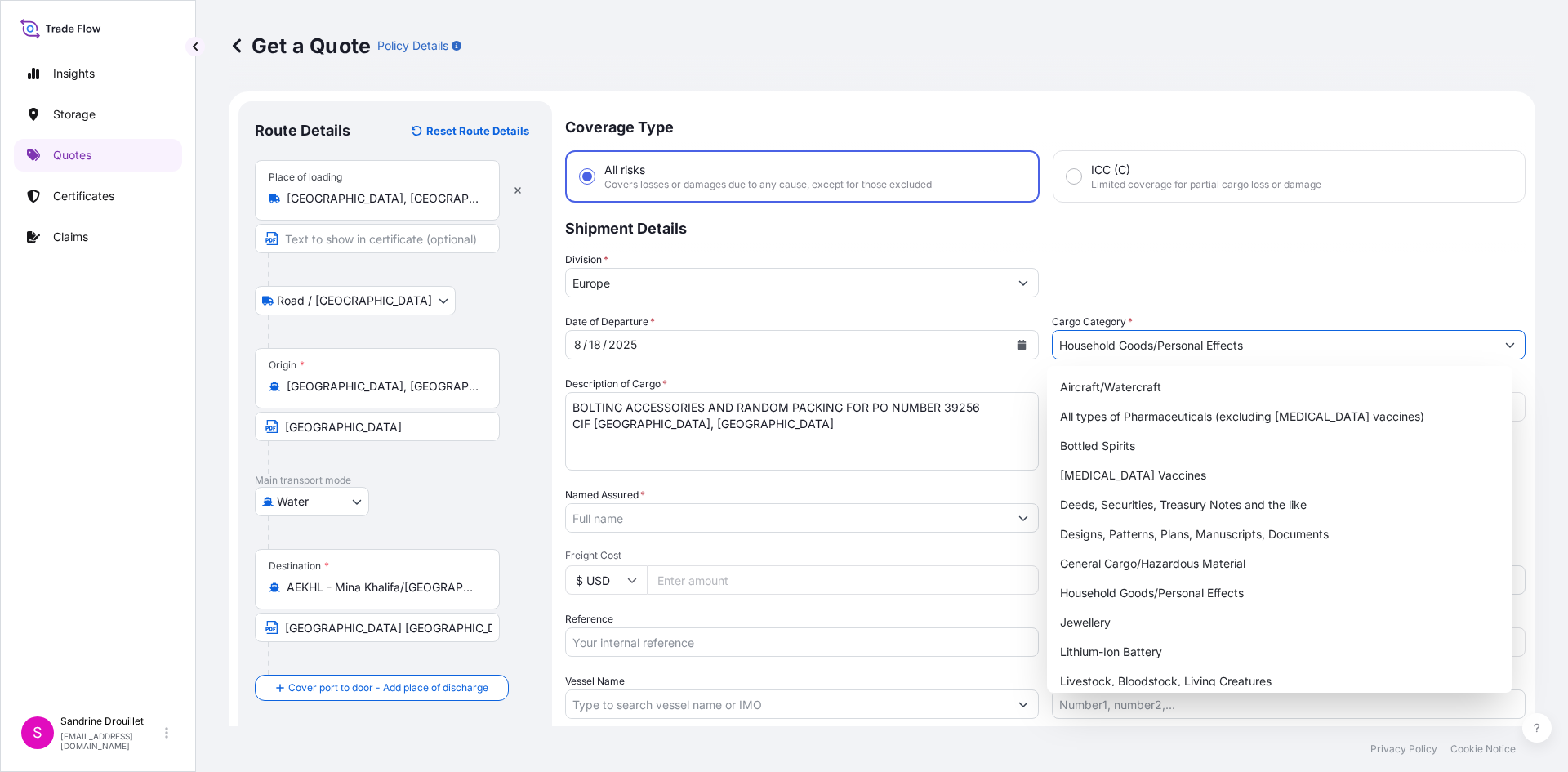
click at [1505, 343] on icon "Show suggestions" at bounding box center [1510, 345] width 10 height 10
click at [1199, 556] on div "General Cargo/Hazardous Material" at bounding box center [1281, 563] width 454 height 30
type input "General Cargo/Hazardous Material"
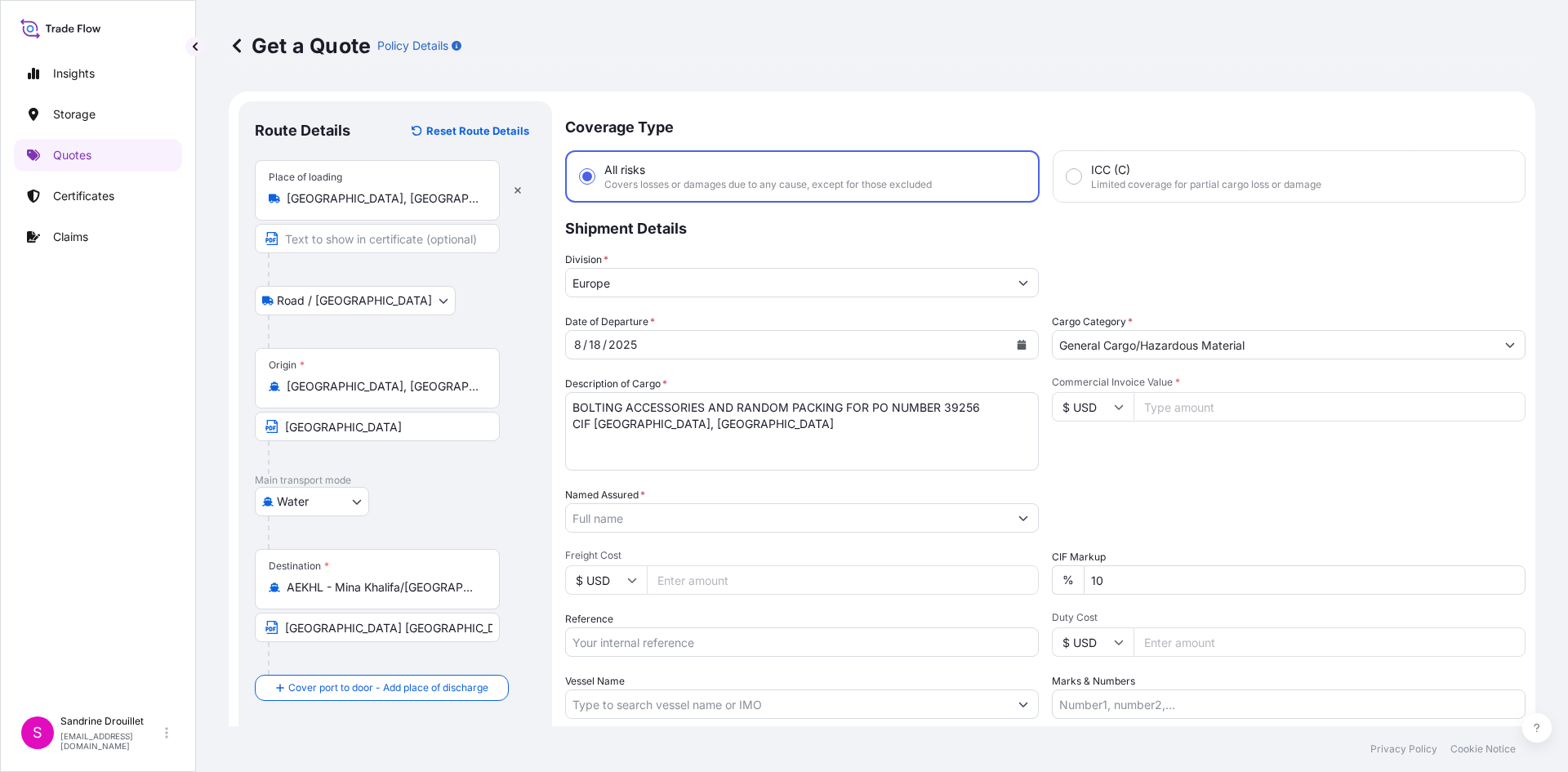
click at [1126, 407] on input "$ USD" at bounding box center [1092, 407] width 81 height 30
click at [1102, 445] on div "€ EUR" at bounding box center [1087, 452] width 69 height 31
type input "€ EUR"
click at [1205, 405] on input "Commercial Invoice Value *" at bounding box center [1330, 407] width 392 height 30
type input "444132.17"
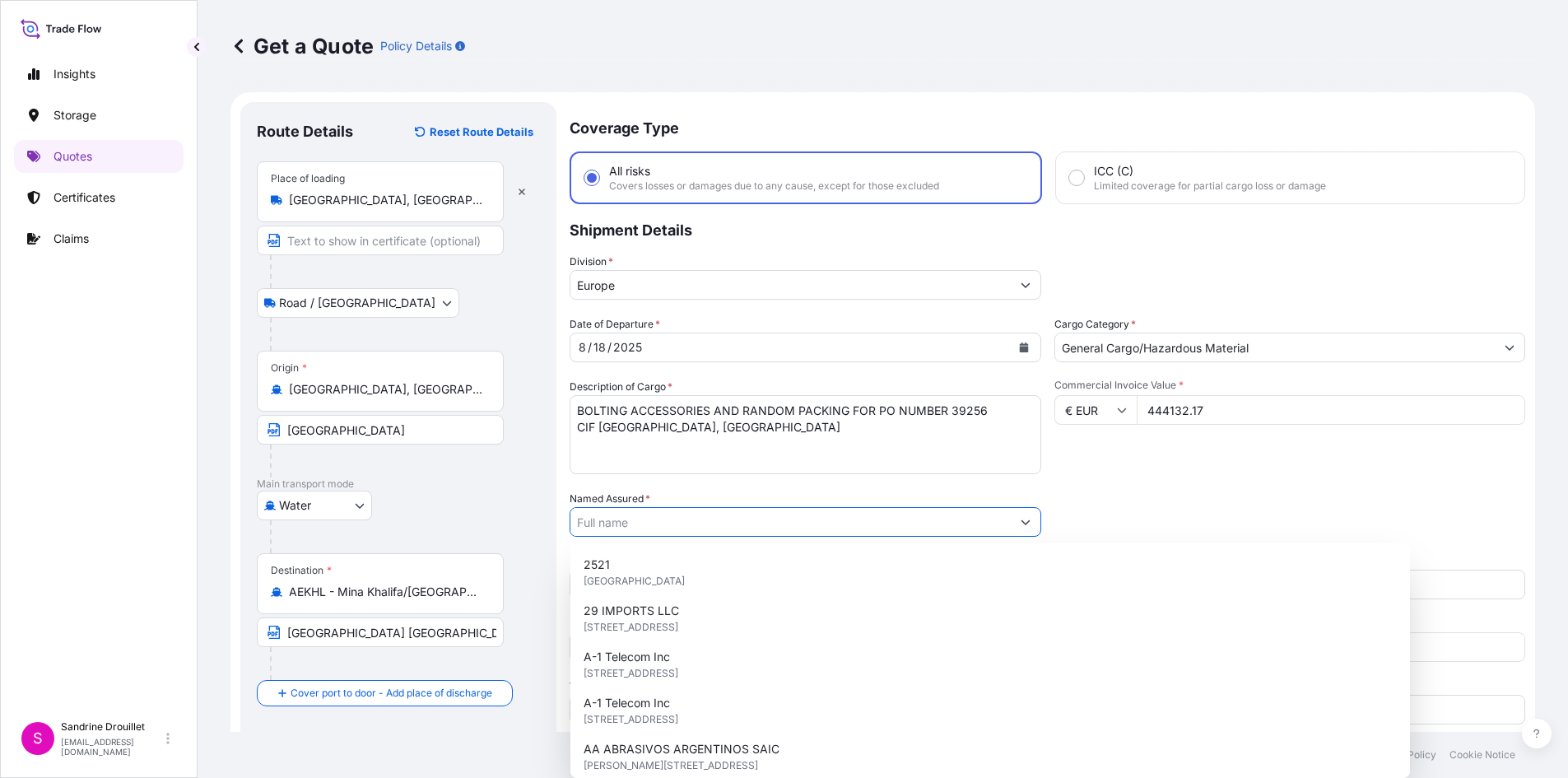
click at [640, 519] on input "Named Assured *" at bounding box center [790, 522] width 440 height 30
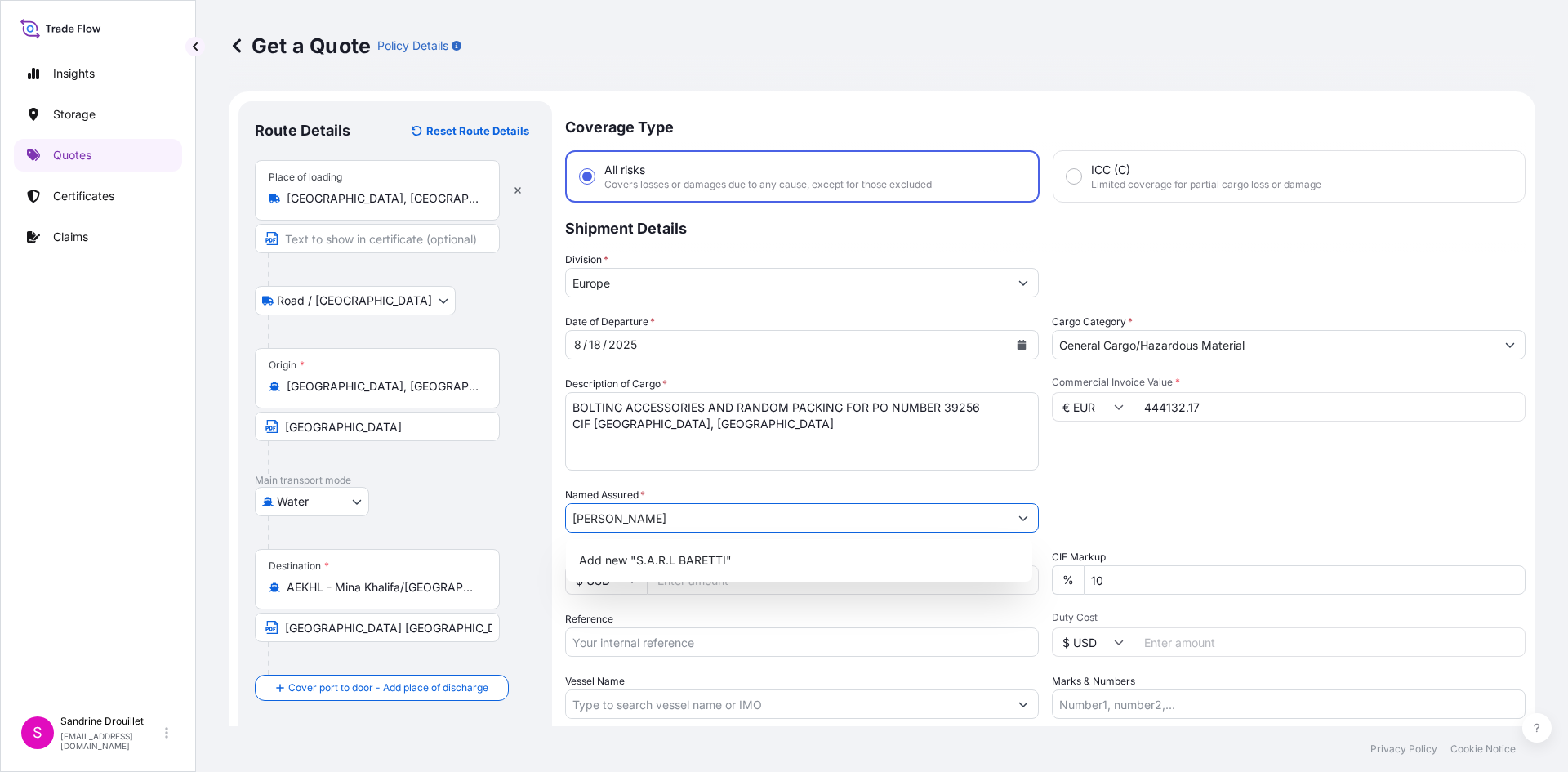
type input "S.A.R.L BARETTI"
click at [1123, 492] on div "Packing Category Type to search a container mode Please select a primary mode o…" at bounding box center [1288, 511] width 474 height 46
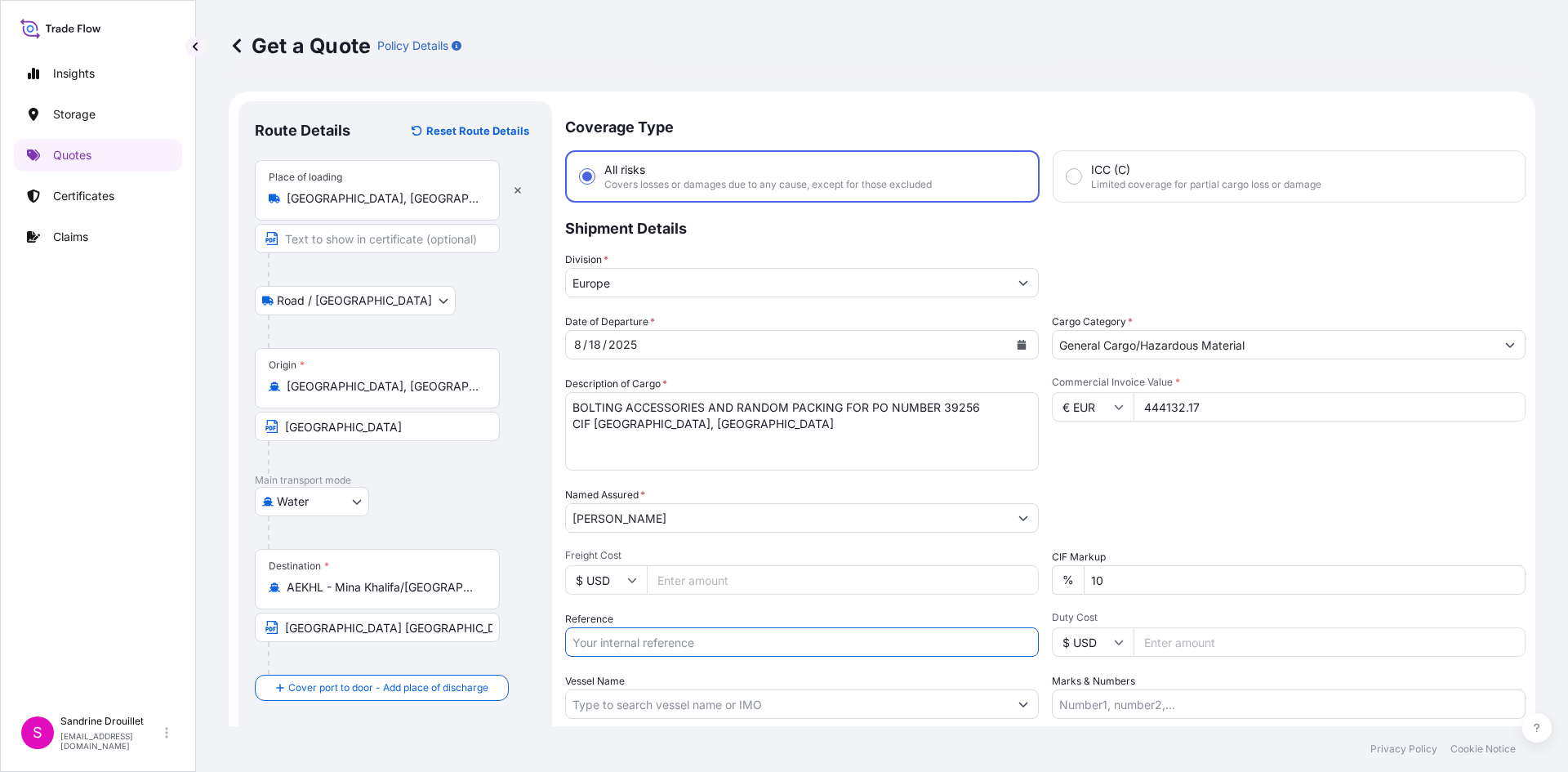
click at [819, 648] on input "Reference" at bounding box center [801, 642] width 474 height 30
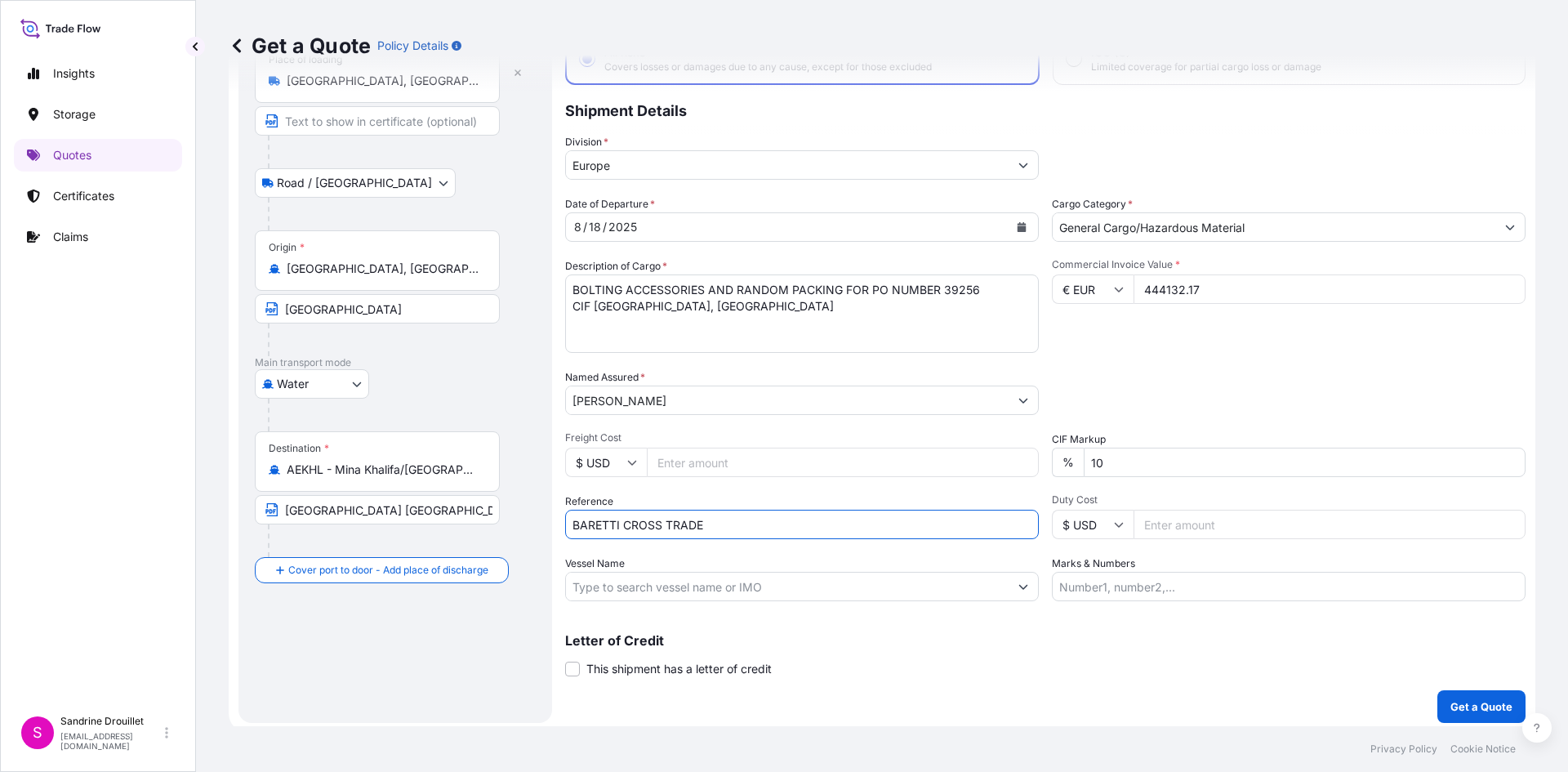
scroll to position [125, 0]
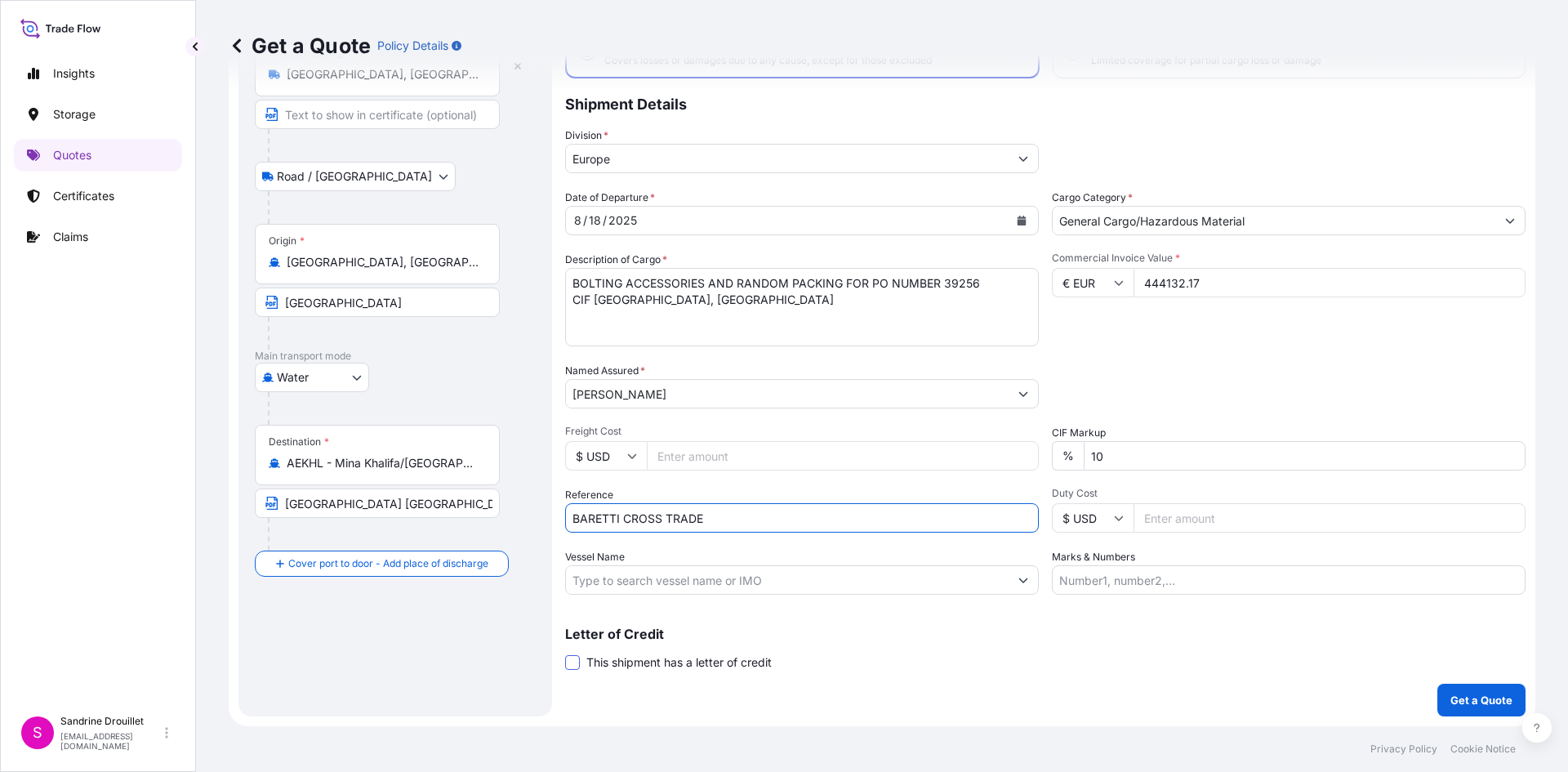
type input "BARETTI CROSS TRADE"
click at [577, 659] on span at bounding box center [571, 662] width 14 height 14
click at [565, 654] on input "This shipment has a letter of credit" at bounding box center [565, 654] width 0 height 0
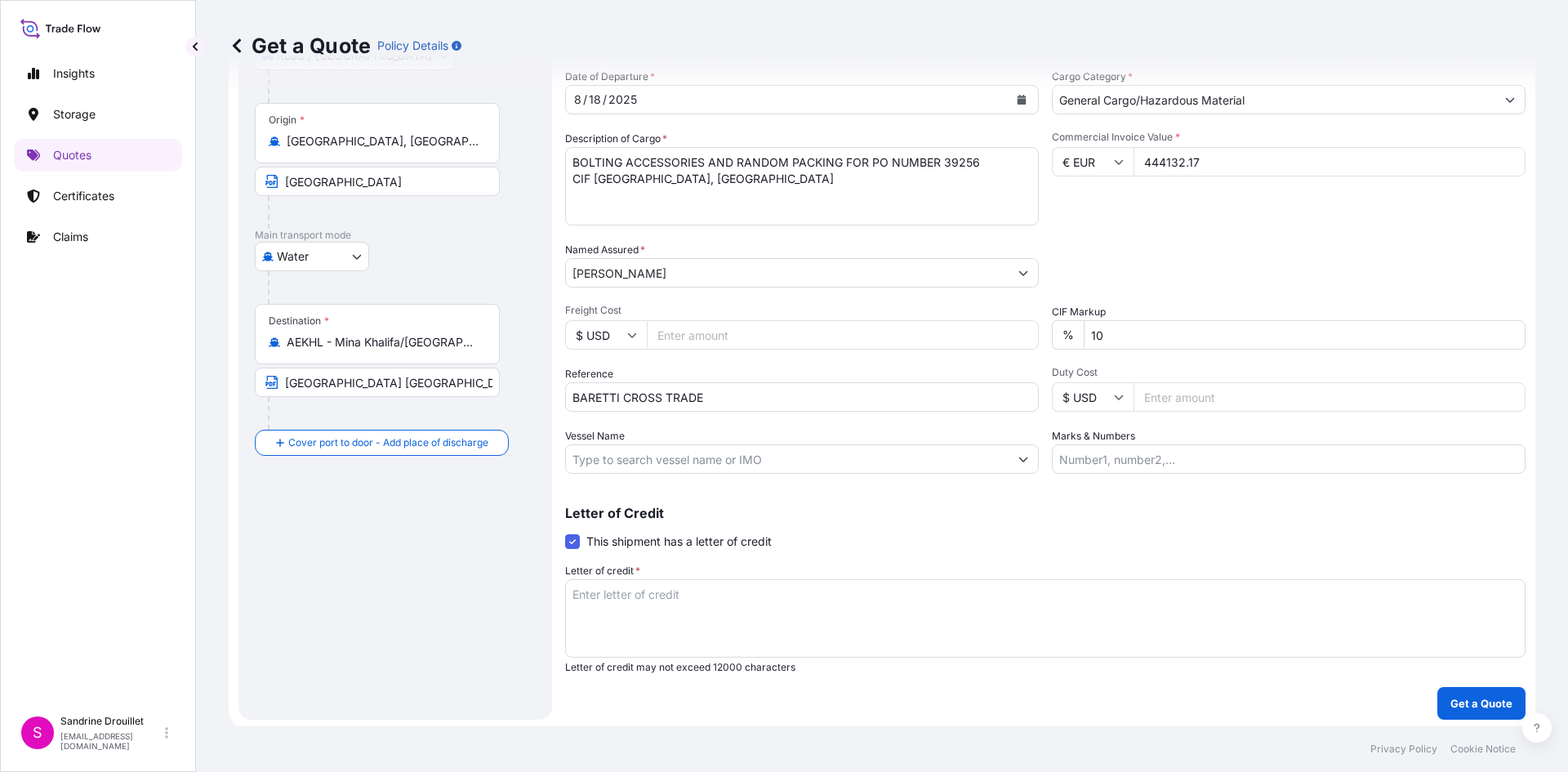
scroll to position [248, 0]
click at [652, 585] on textarea "Letter of credit *" at bounding box center [1044, 616] width 960 height 79
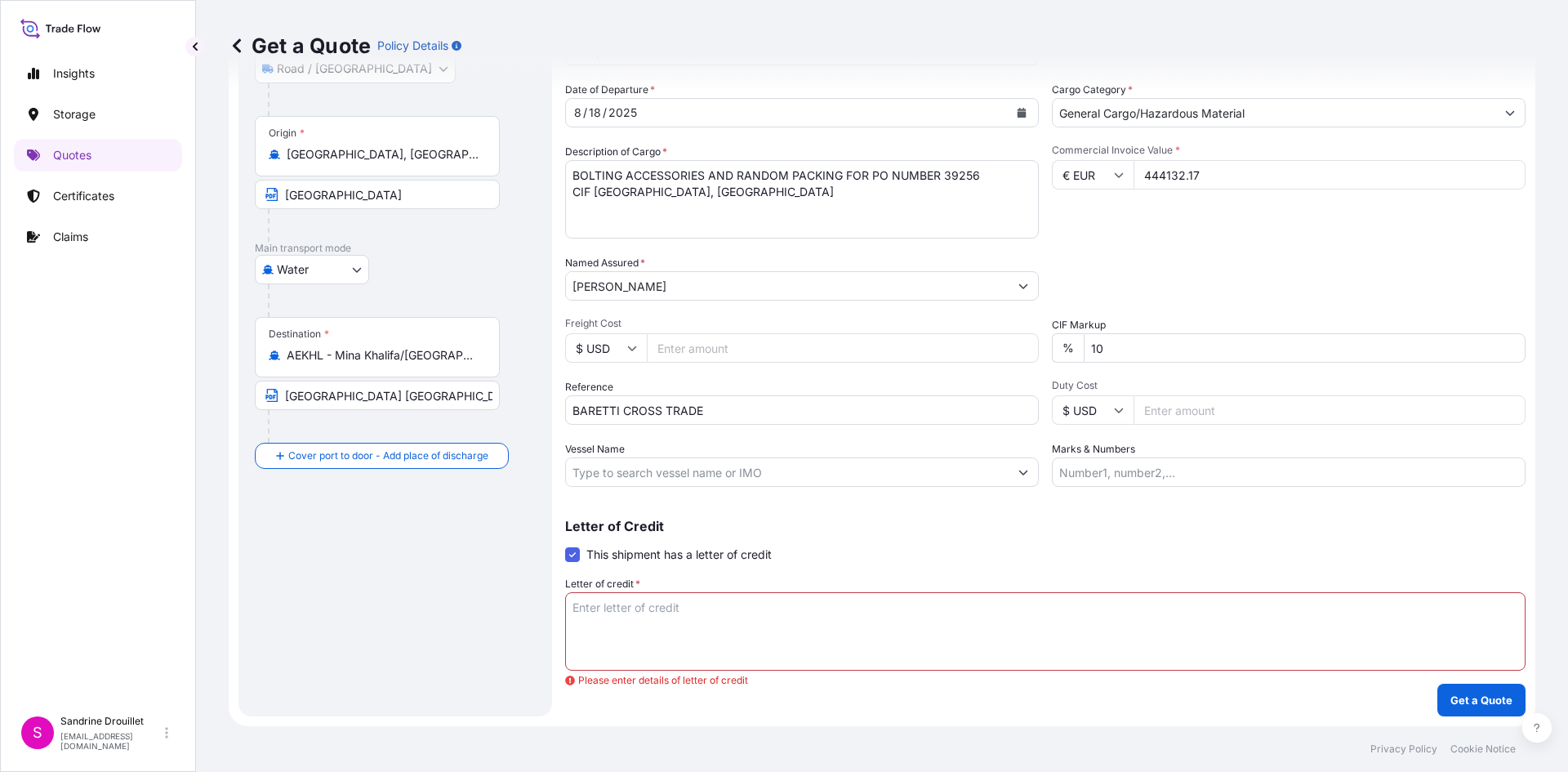
scroll to position [232, 0]
click at [610, 609] on textarea "Letter of credit *" at bounding box center [1044, 632] width 960 height 79
paste textarea "NEGOTIABLE"
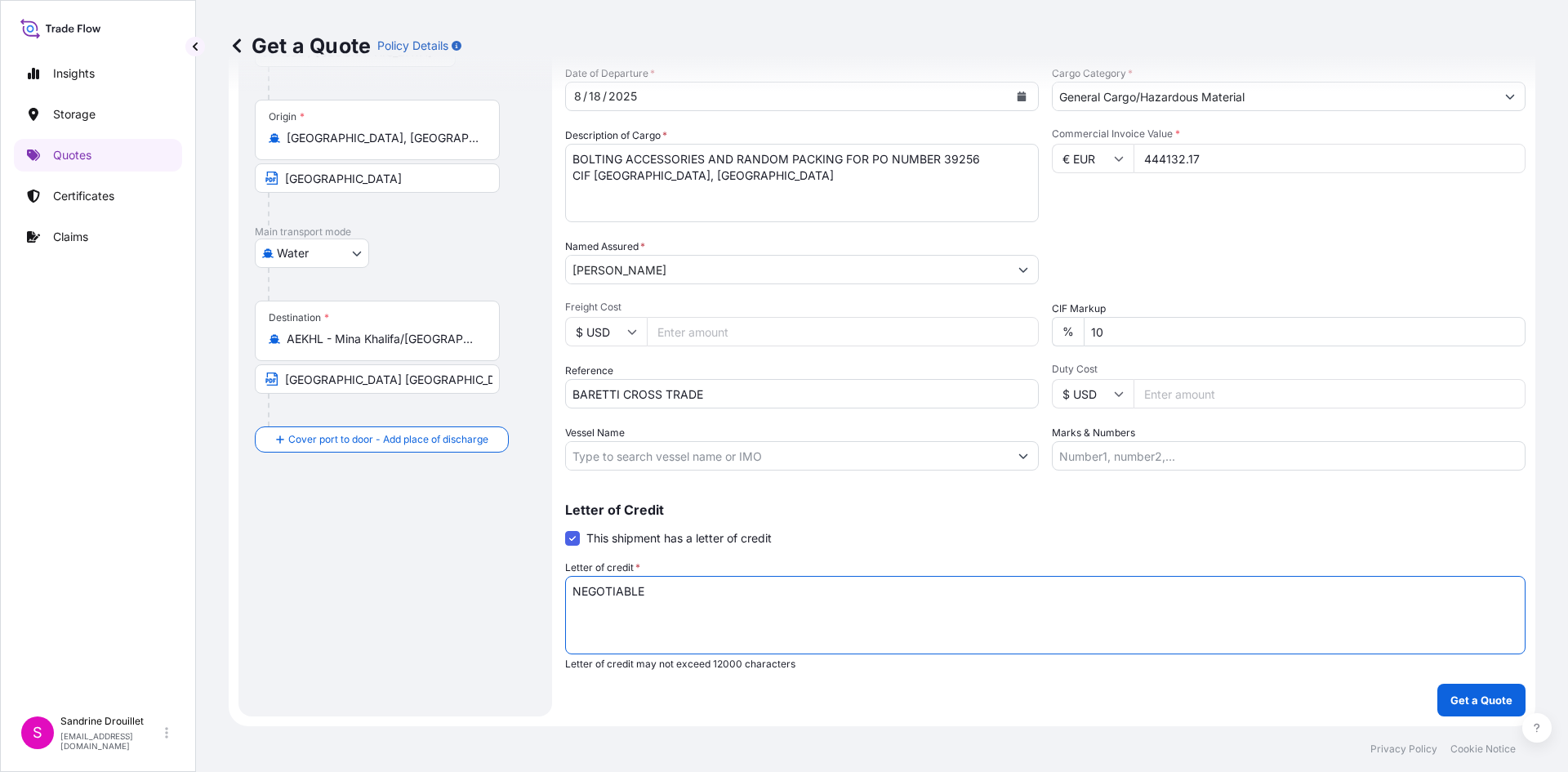
click at [577, 591] on textarea "NEGOTIABLE" at bounding box center [1044, 616] width 960 height 79
click at [943, 595] on textarea "MARINE INSURANCE CERTIFICATE ISSUED IN NEGOTIABLE" at bounding box center [1044, 616] width 960 height 79
click at [593, 615] on textarea "MARINE INSURANCE CERTIFICATE ISSUED IN NEGOTIABLE FORM" at bounding box center [1044, 616] width 960 height 79
paste textarea "CLAIMS, IF ANY, PAYABLE IN THE COUNTRY, IRRESPECTIVE"
click at [577, 610] on textarea "MARINE INSURANCE CERTIFICATE ISSUED IN NEGOTIABLE FORM CLAIMS, IF ANY, PAYABLE …" at bounding box center [1044, 616] width 960 height 79
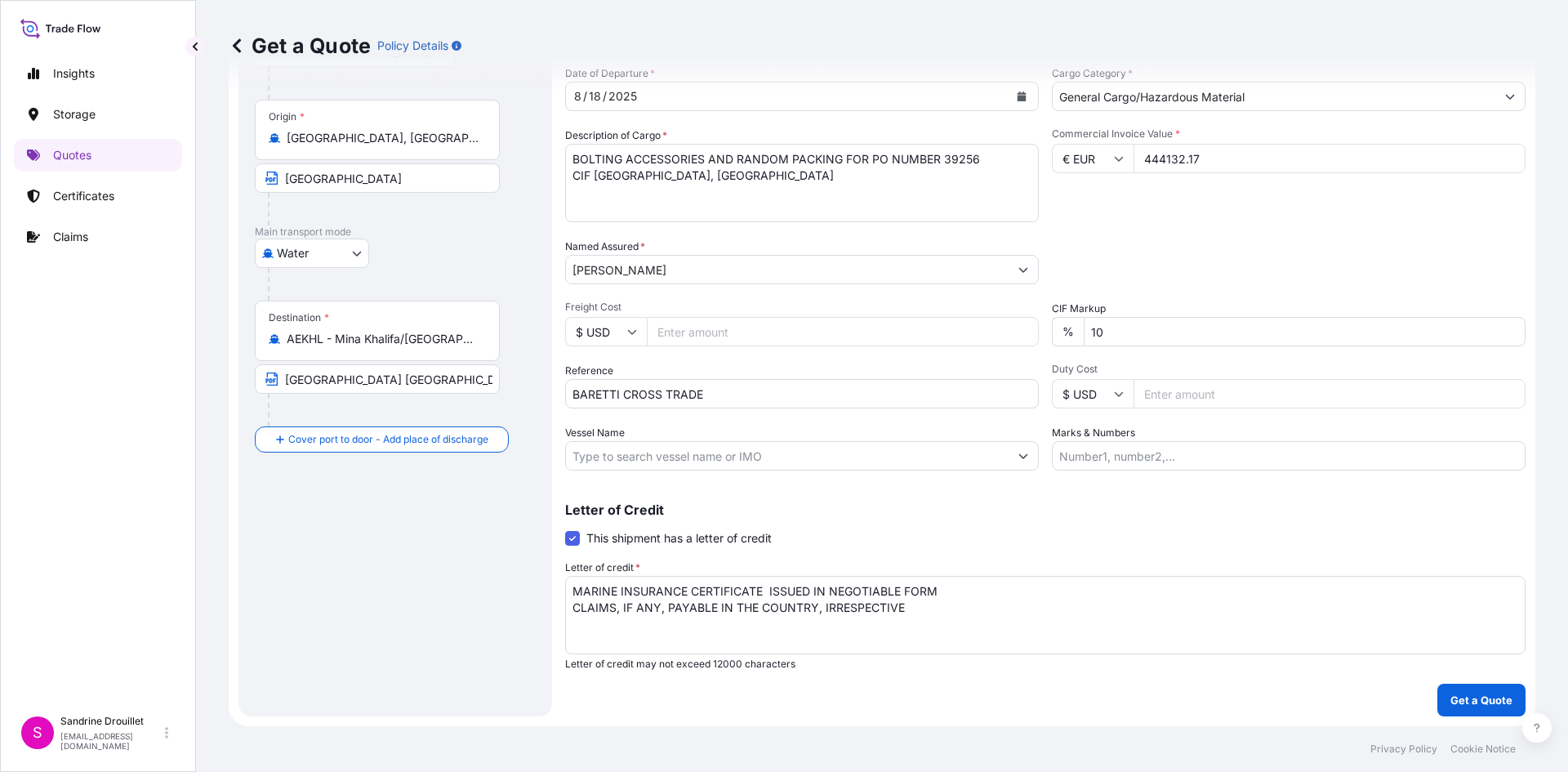
click at [934, 611] on textarea "MARINE INSURANCE CERTIFICATE ISSUED IN NEGOTIABLE FORM CLAIMS, IF ANY, PAYABLE …" at bounding box center [1044, 616] width 960 height 79
type textarea "MARINE INSURANCE CERTIFICATE ISSUED IN NEGOTIABLE FORM CLAIMS, IF ANY, PAYABLE …"
click at [616, 457] on input "Vessel Name" at bounding box center [787, 456] width 442 height 30
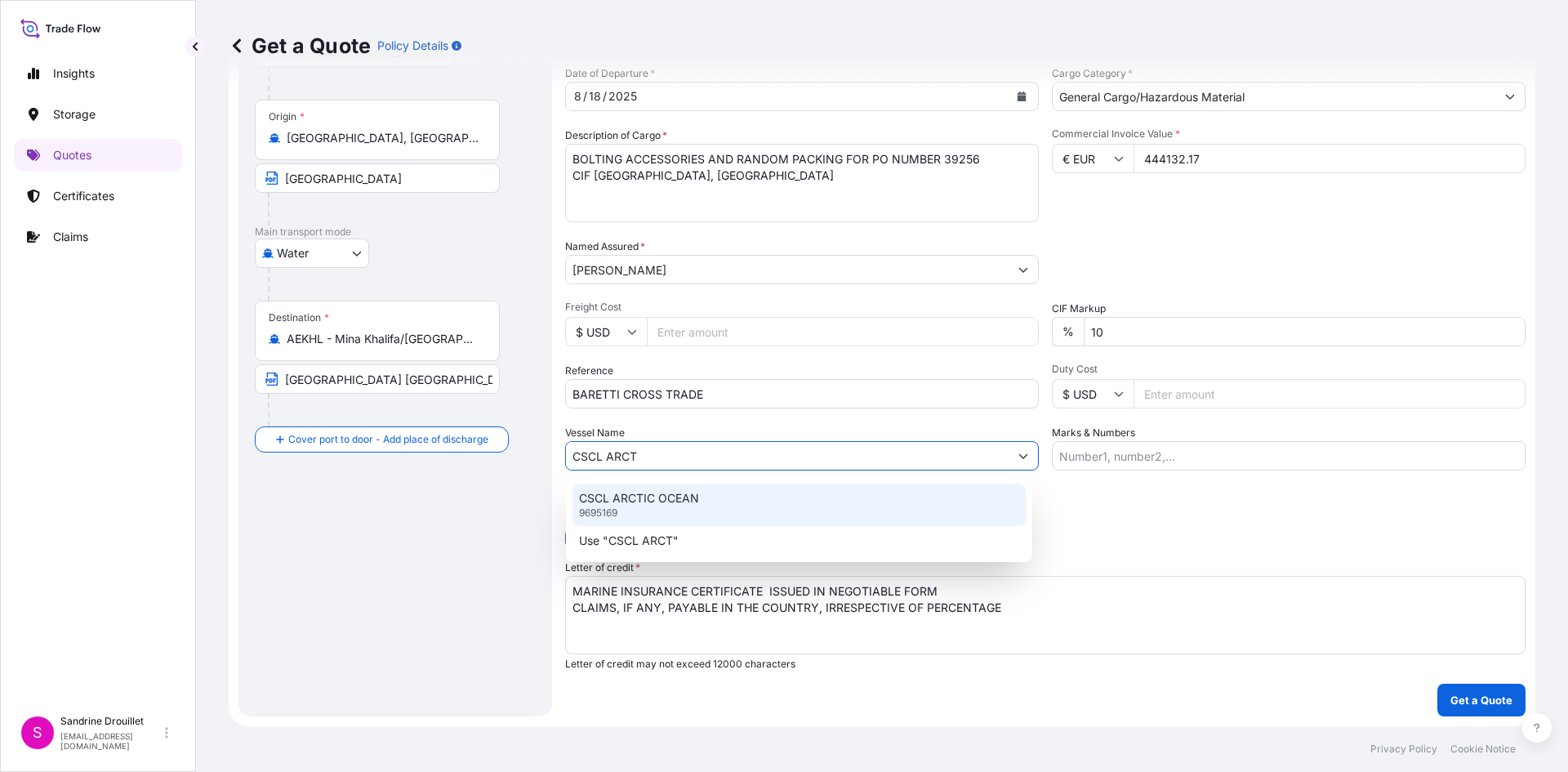
click at [616, 513] on p "9695169" at bounding box center [598, 513] width 38 height 13
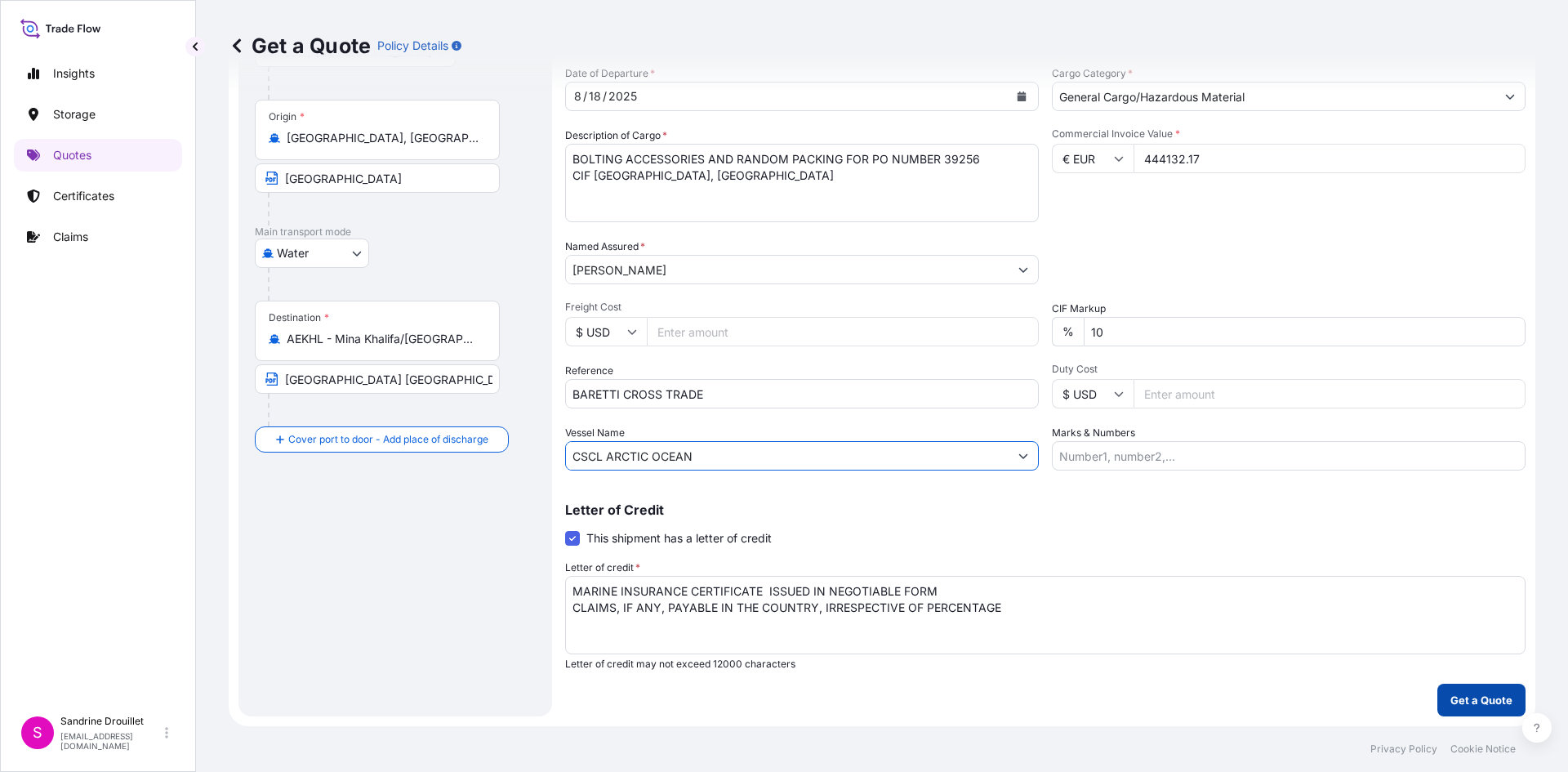
type input "CSCL ARCTIC OCEAN"
click at [1476, 704] on p "Get a Quote" at bounding box center [1481, 700] width 62 height 16
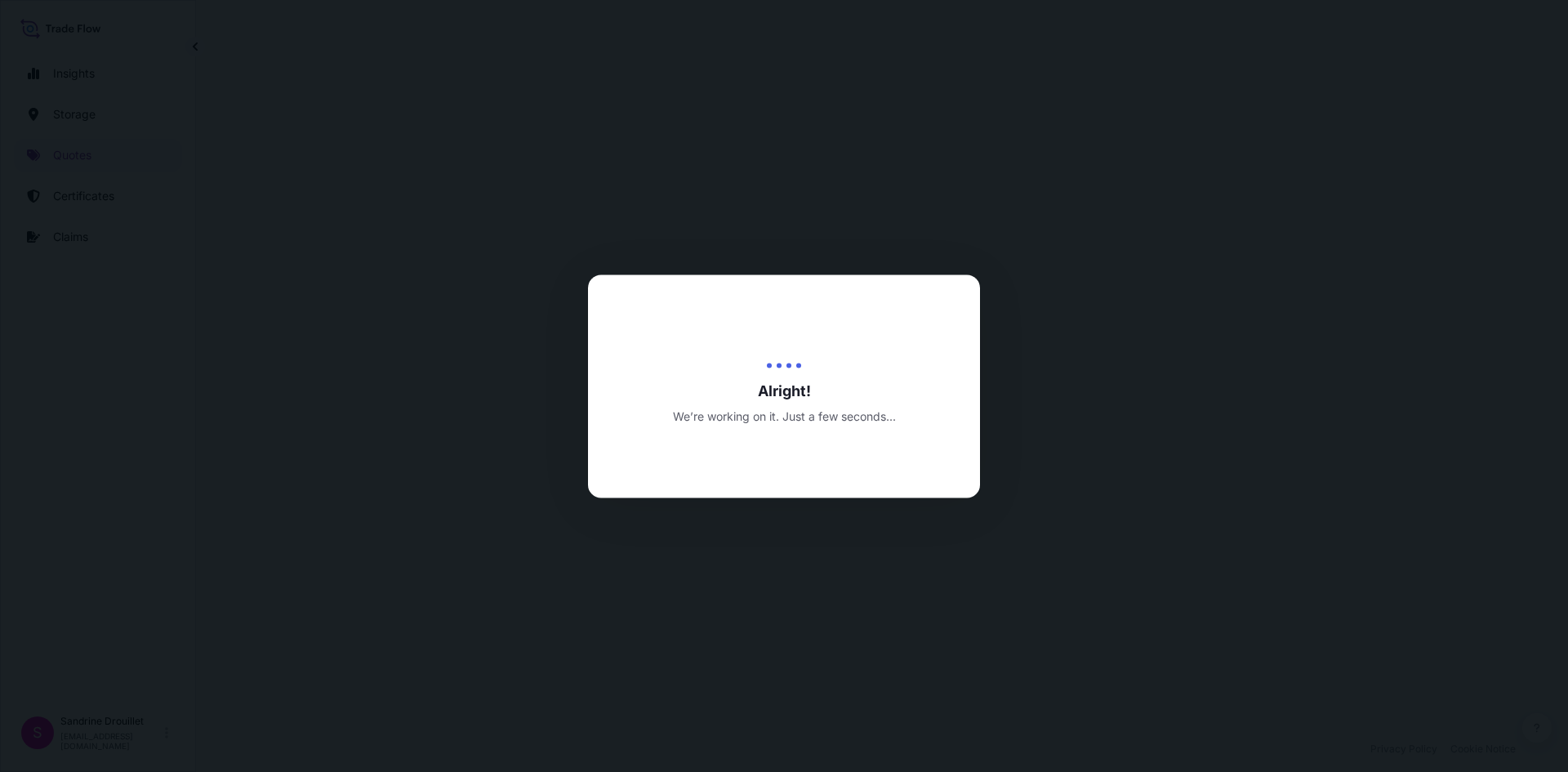
select select "Road / Inland"
select select "Water"
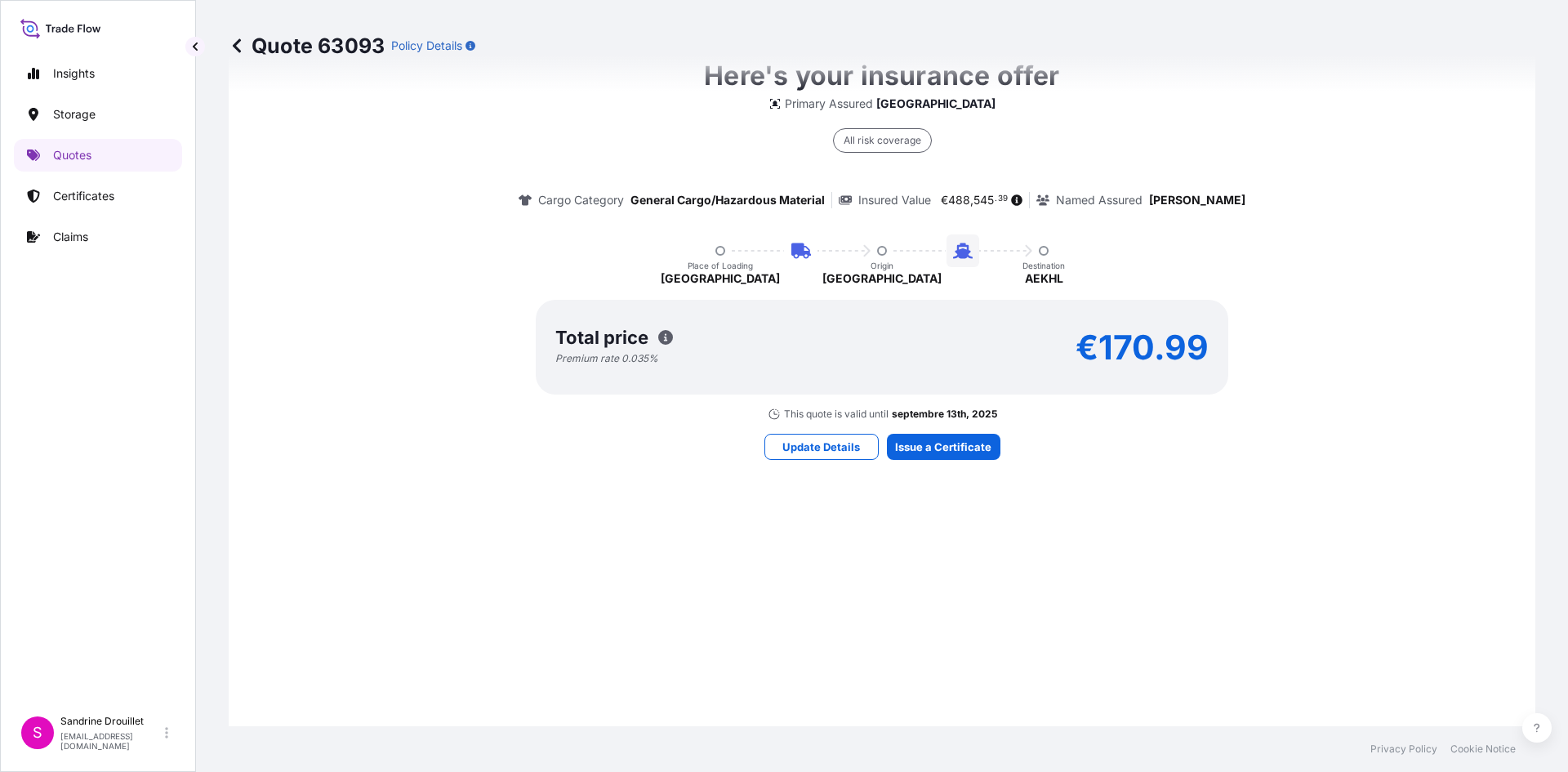
scroll to position [1598, 0]
